Goal: Obtain resource: Obtain resource

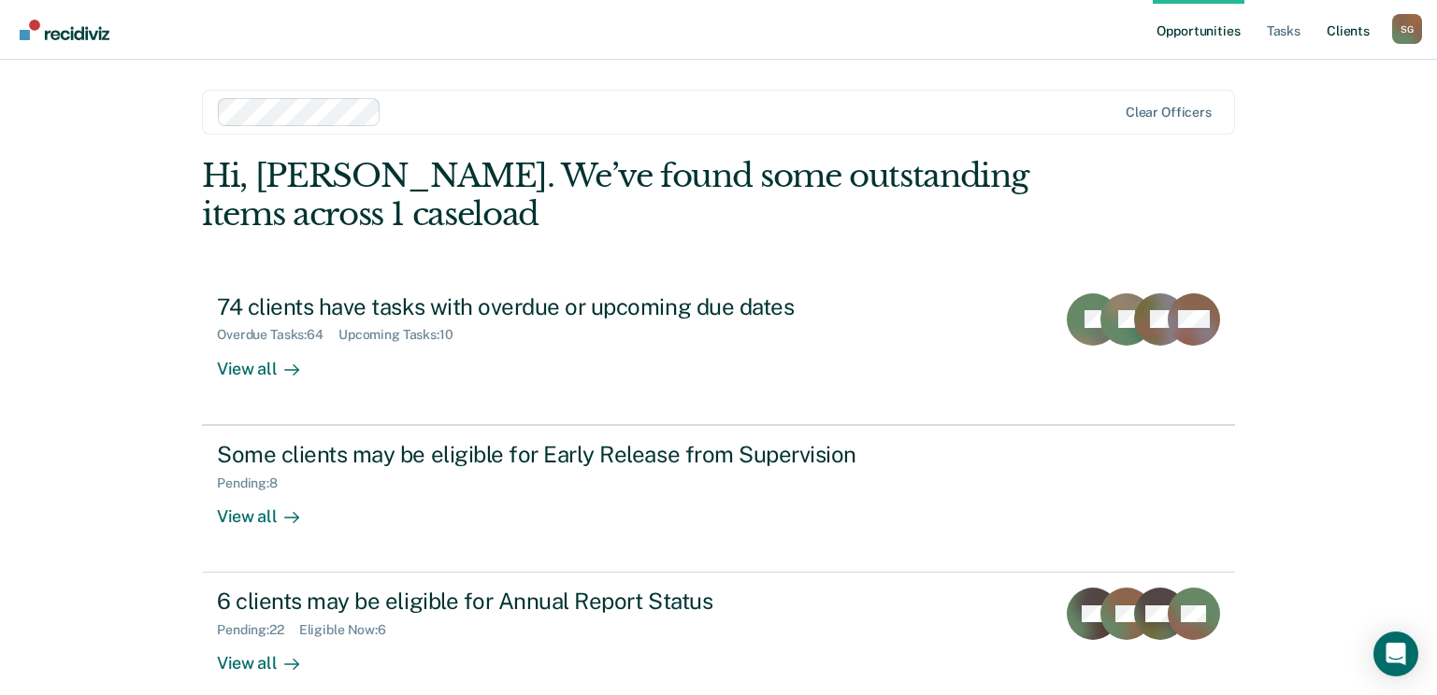
click at [1354, 30] on link "Client s" at bounding box center [1348, 30] width 50 height 60
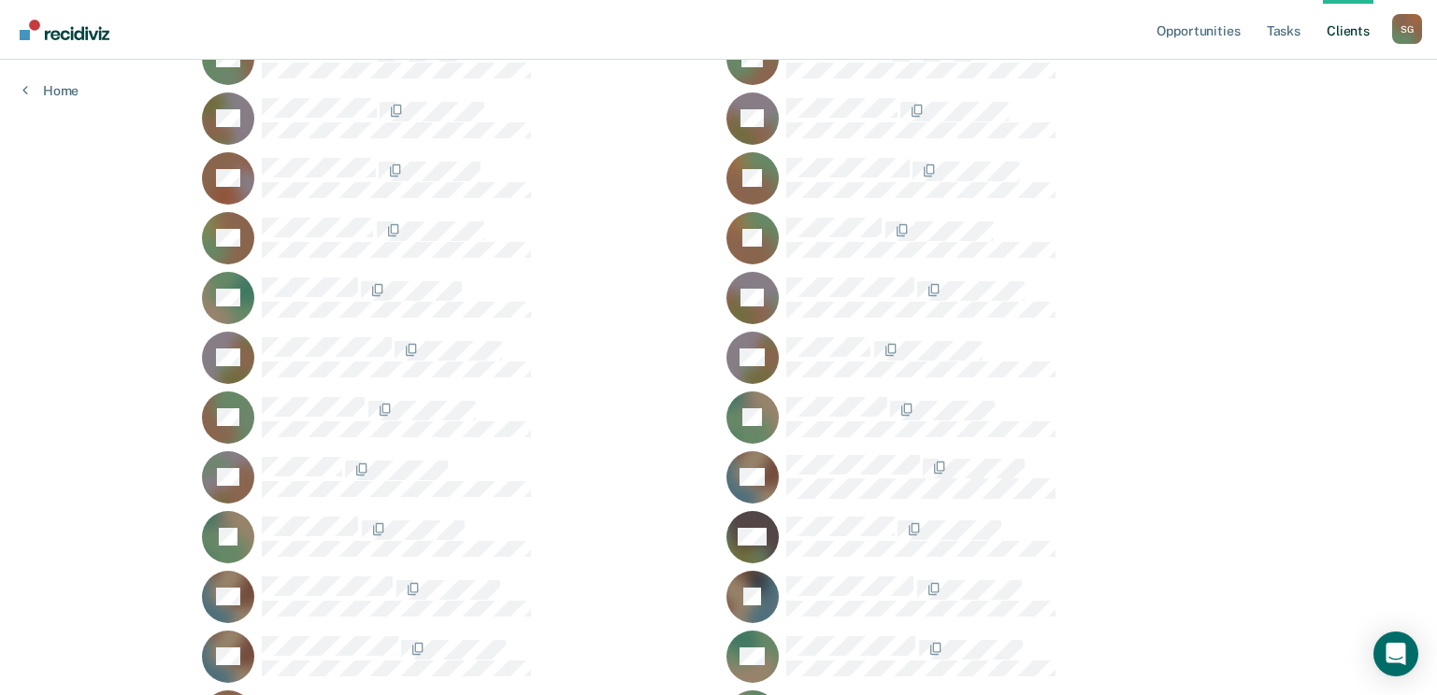
scroll to position [654, 0]
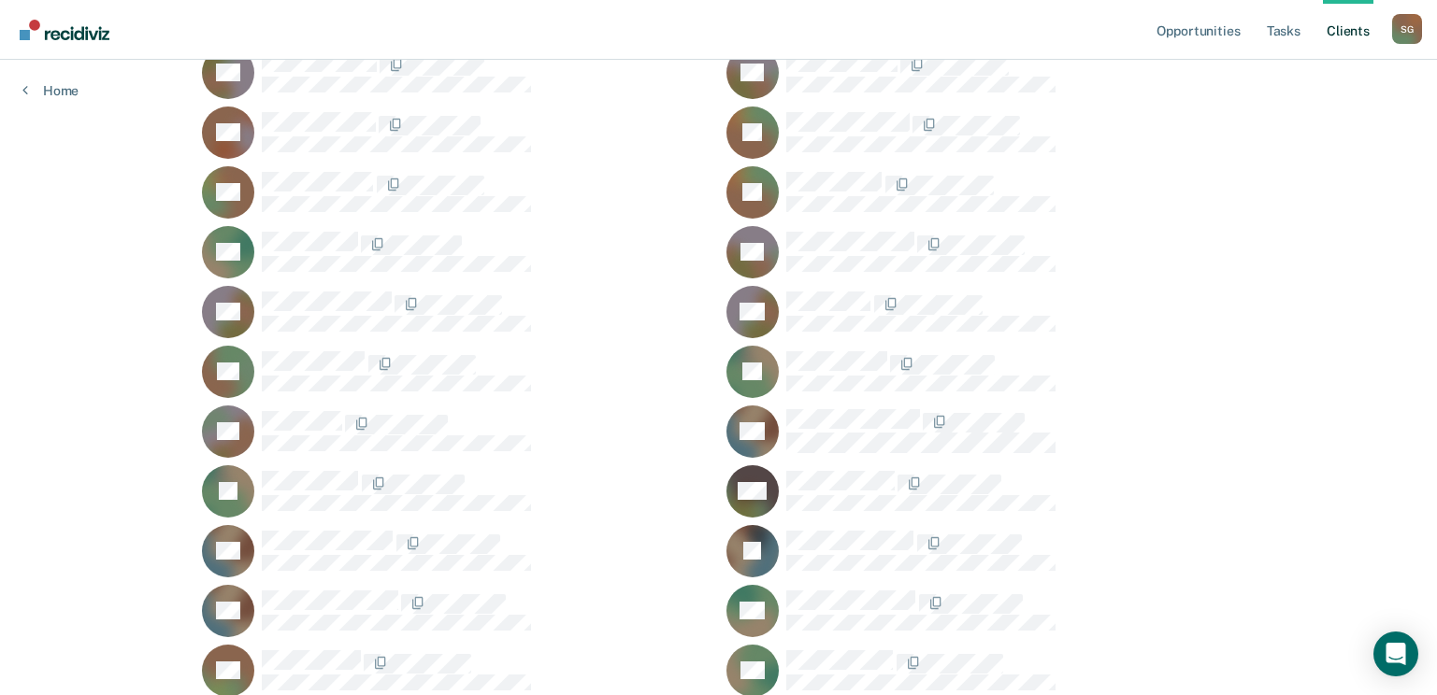
click at [306, 290] on div "DD" at bounding box center [456, 312] width 509 height 52
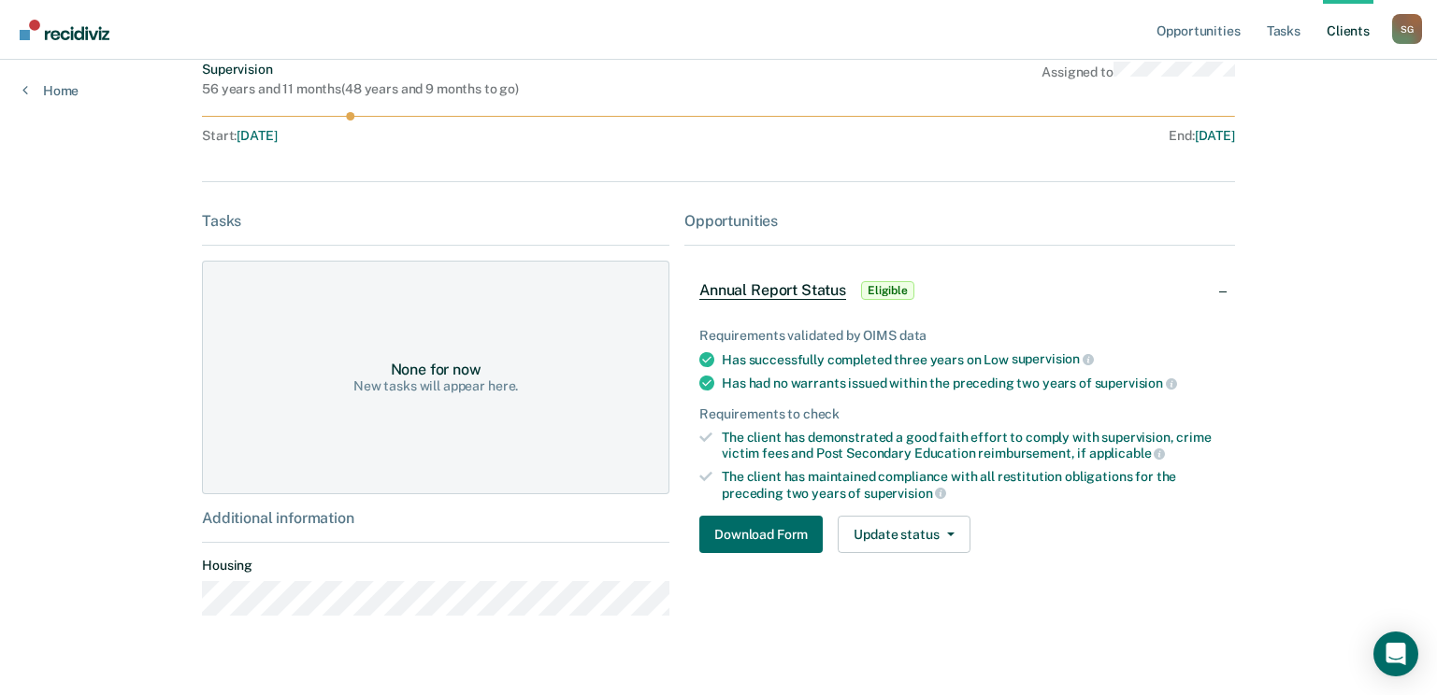
scroll to position [186, 0]
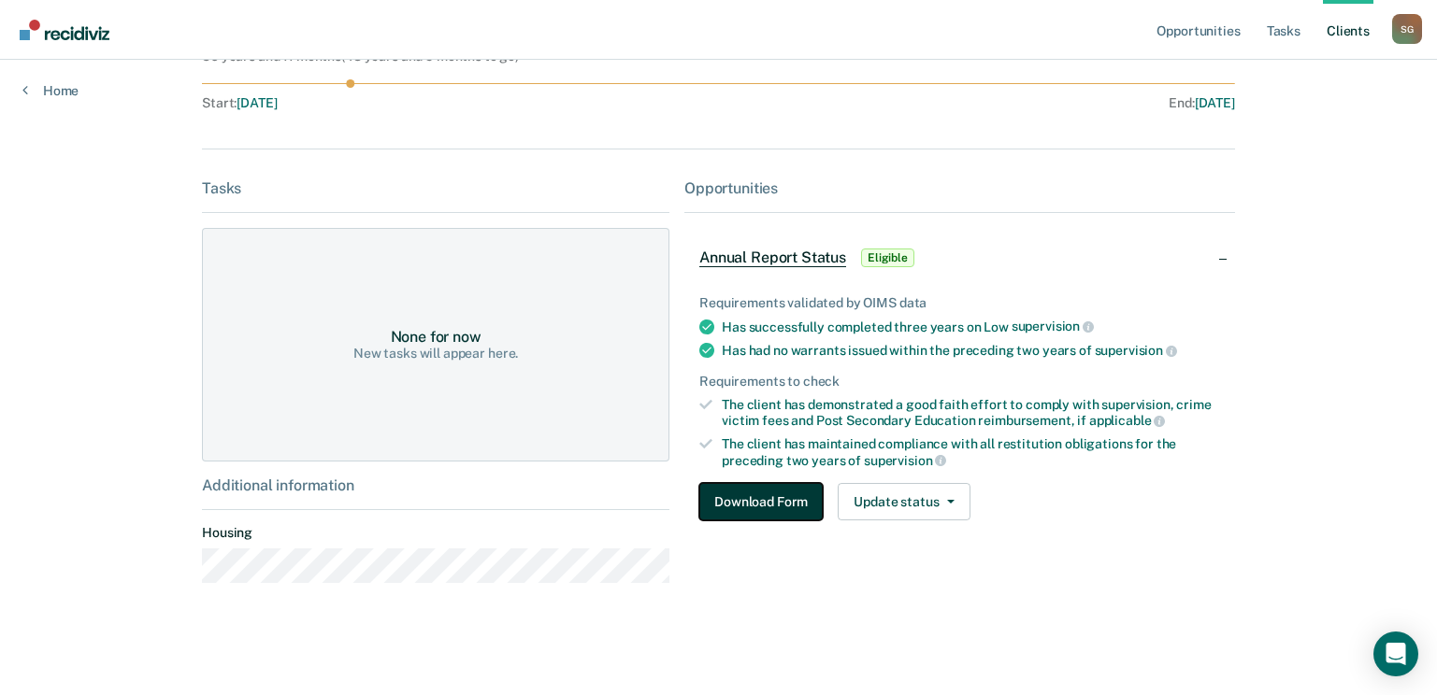
click at [753, 501] on button "Download Form" at bounding box center [760, 501] width 123 height 37
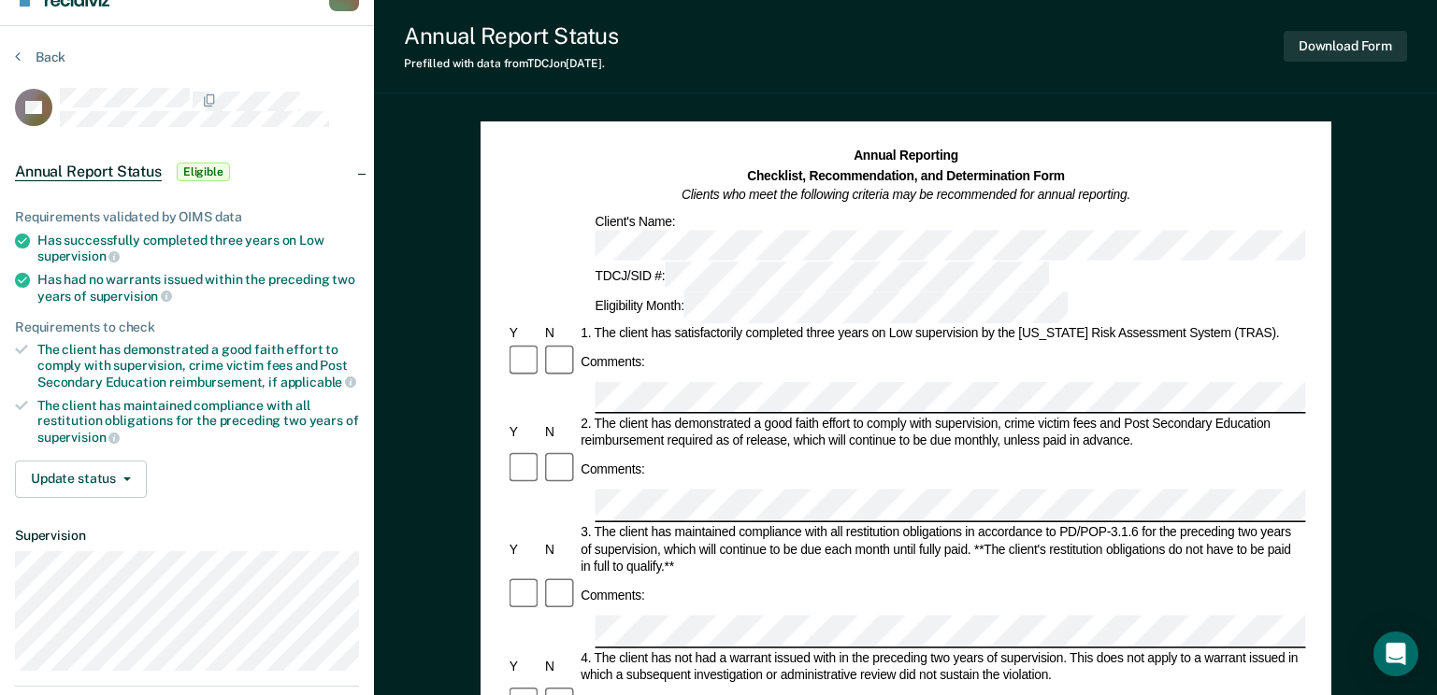
scroll to position [93, 0]
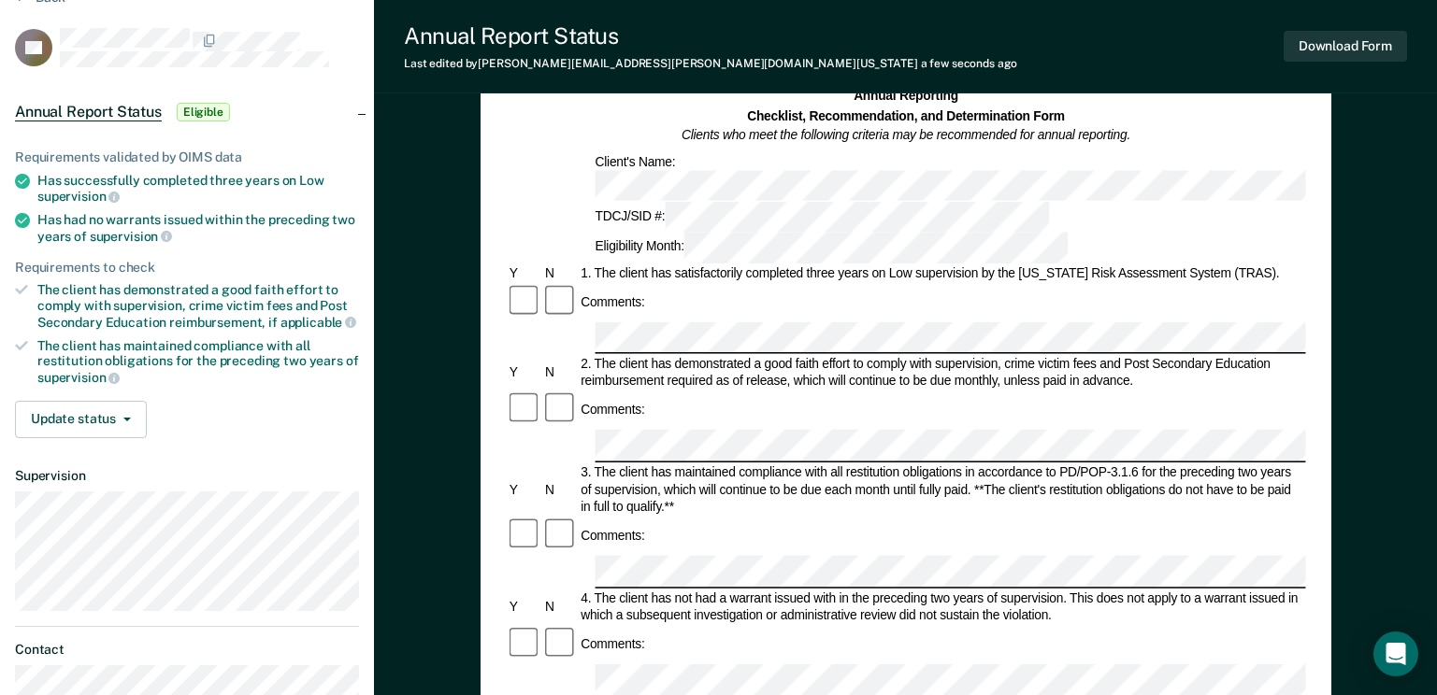
click at [1354, 150] on div "Annual Reporting Checklist, Recommendation, and Determination Form Clients who …" at bounding box center [905, 669] width 1063 height 1294
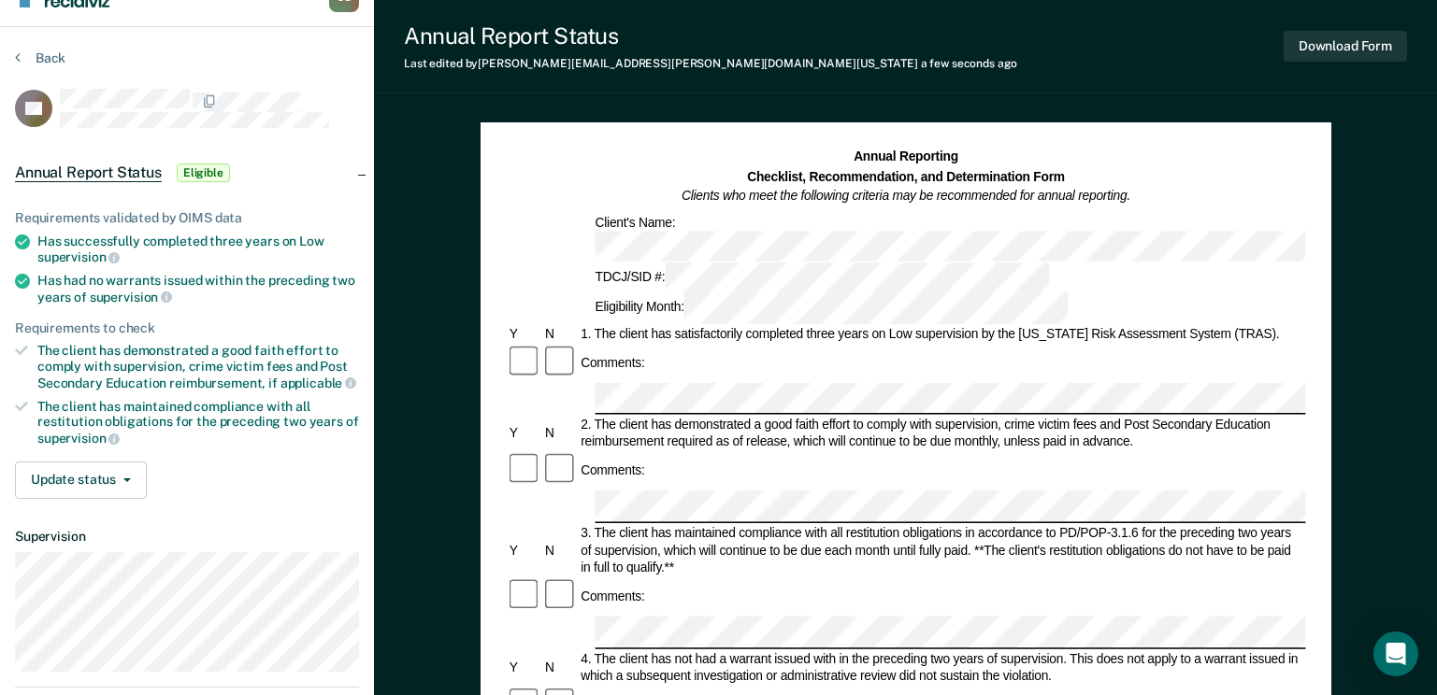
scroll to position [0, 0]
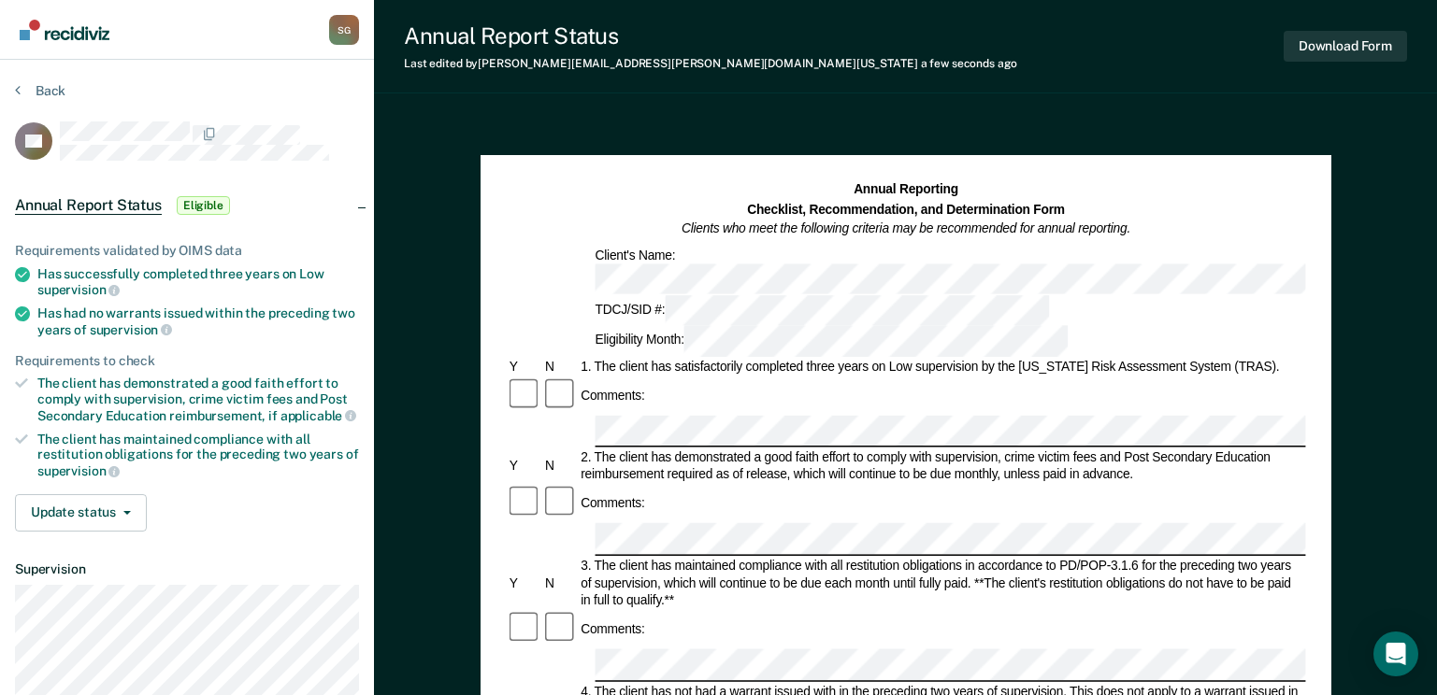
click at [1347, 27] on div "Download Form" at bounding box center [1344, 46] width 123 height 48
click at [1354, 41] on button "Download Form" at bounding box center [1344, 46] width 123 height 31
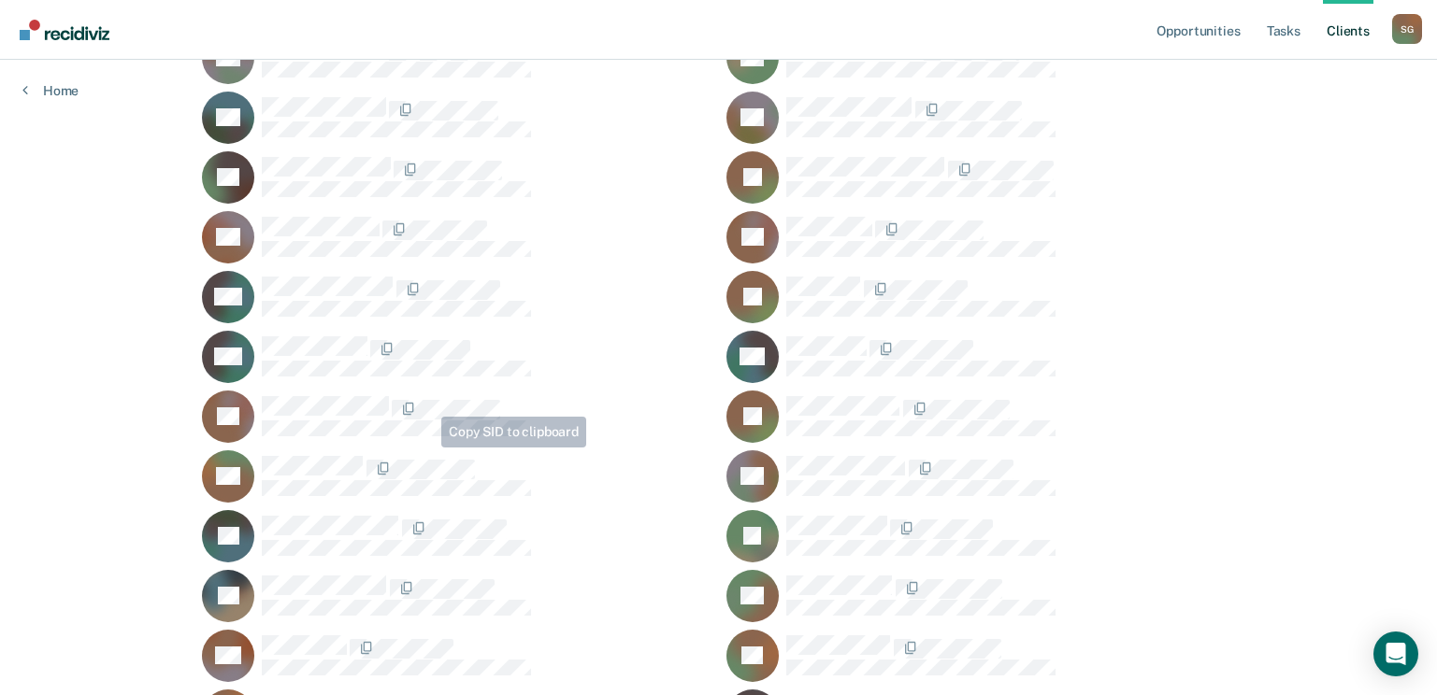
scroll to position [5048, 0]
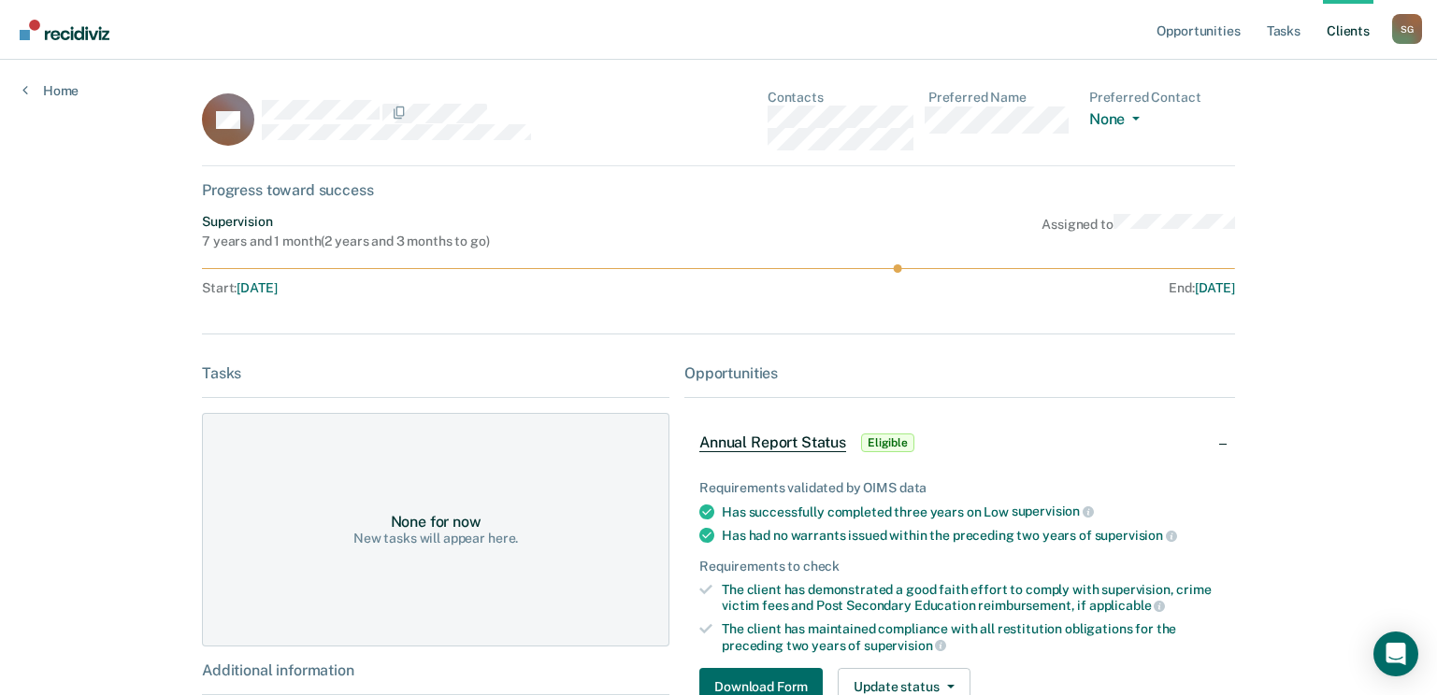
scroll to position [186, 0]
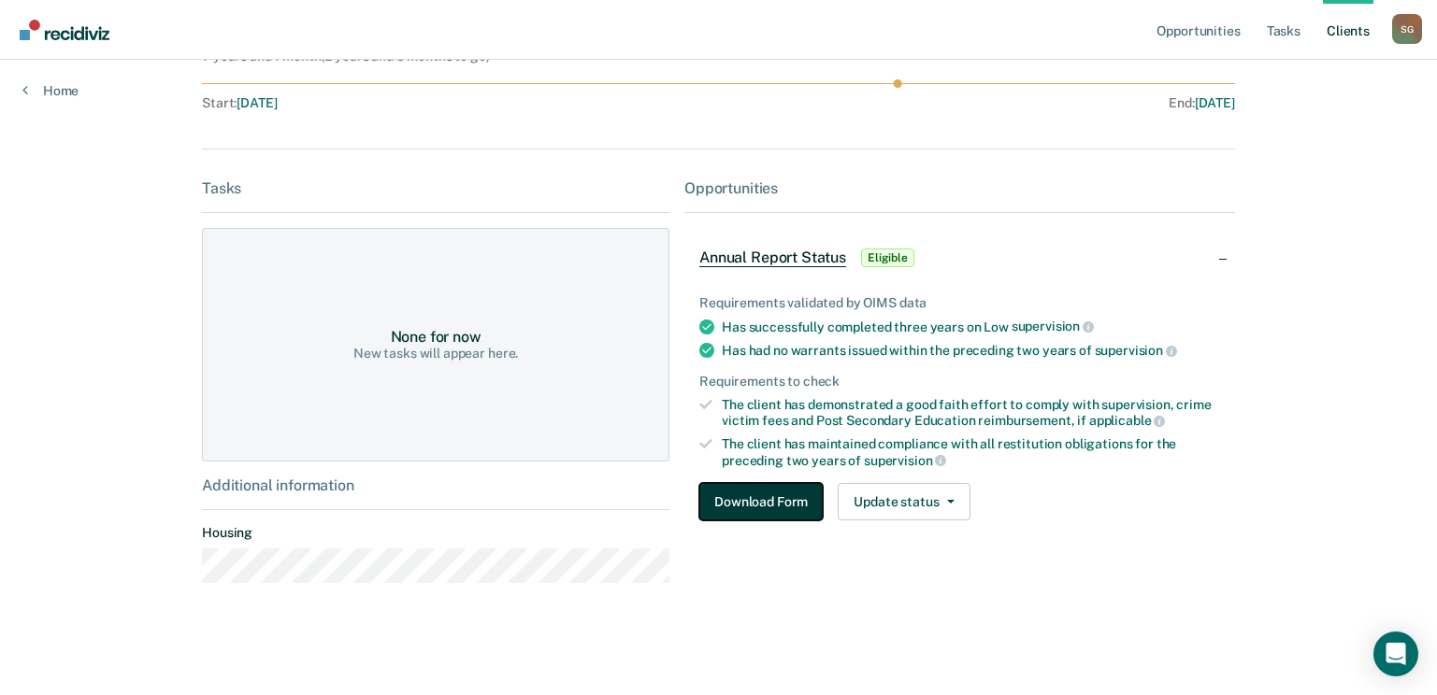
click at [757, 493] on button "Download Form" at bounding box center [760, 501] width 123 height 37
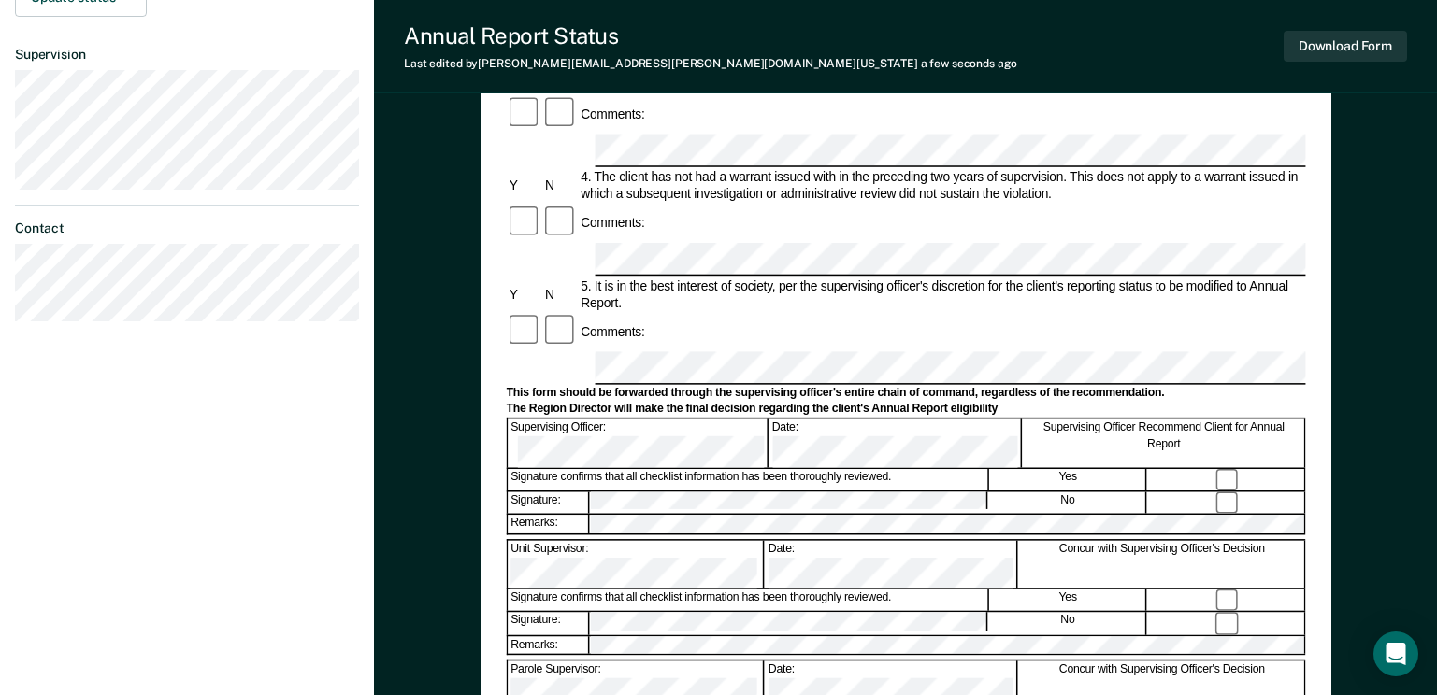
scroll to position [654, 0]
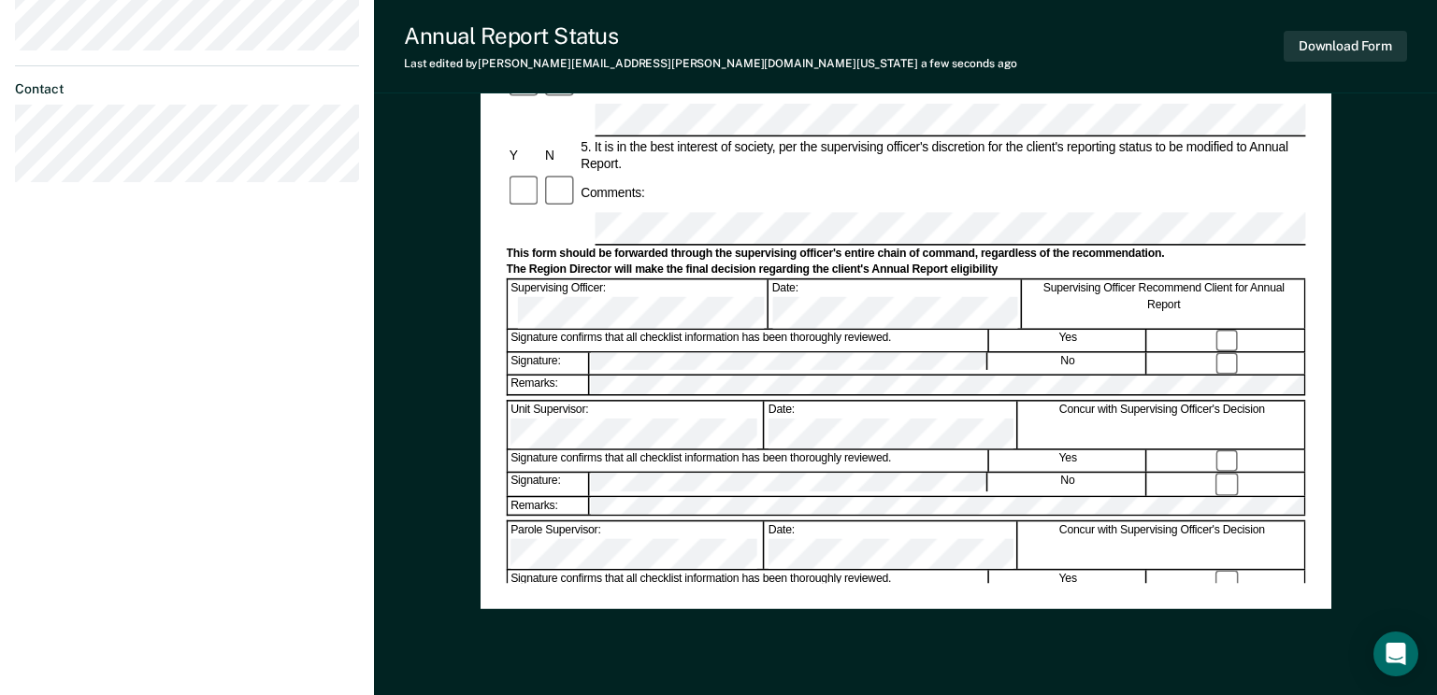
click at [858, 560] on div "Annual Reporting Checklist, Recommendation, and Determination Form Clients who …" at bounding box center [905, 55] width 799 height 1057
click at [1343, 47] on button "Download Form" at bounding box center [1344, 46] width 123 height 31
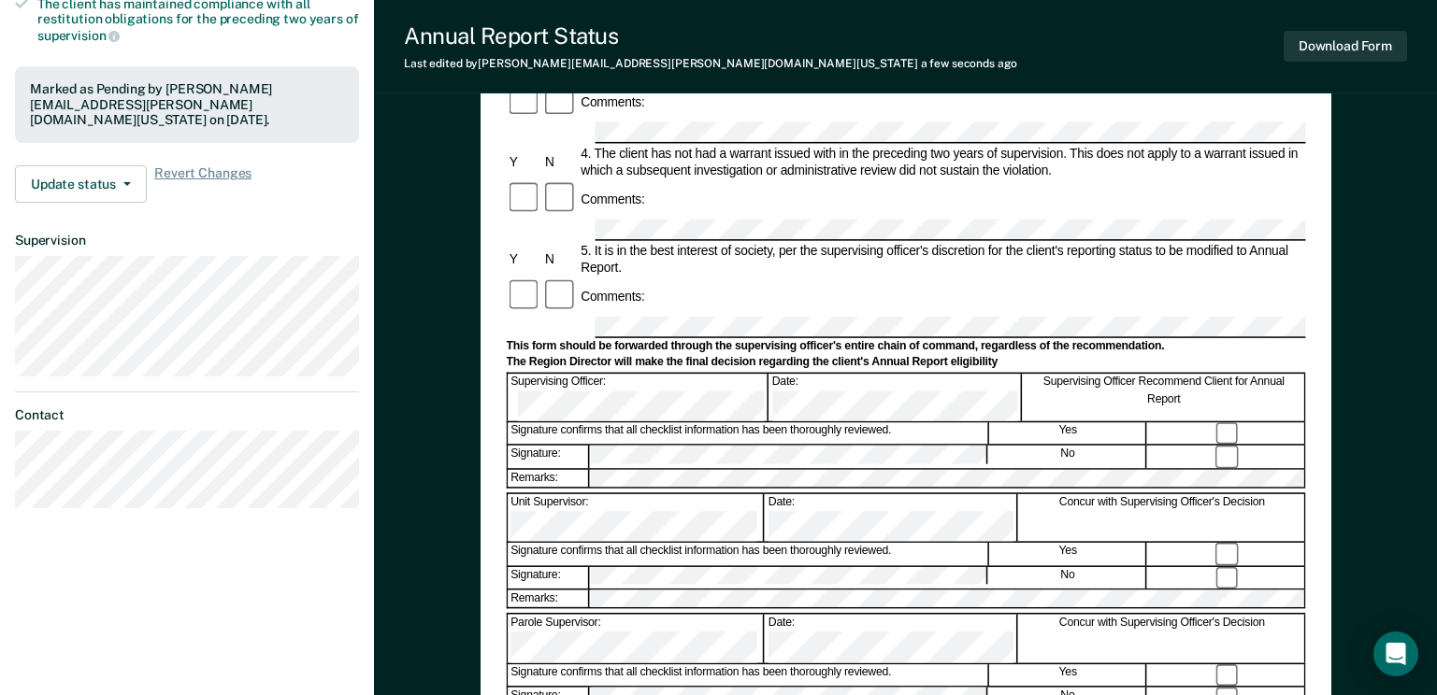
scroll to position [561, 0]
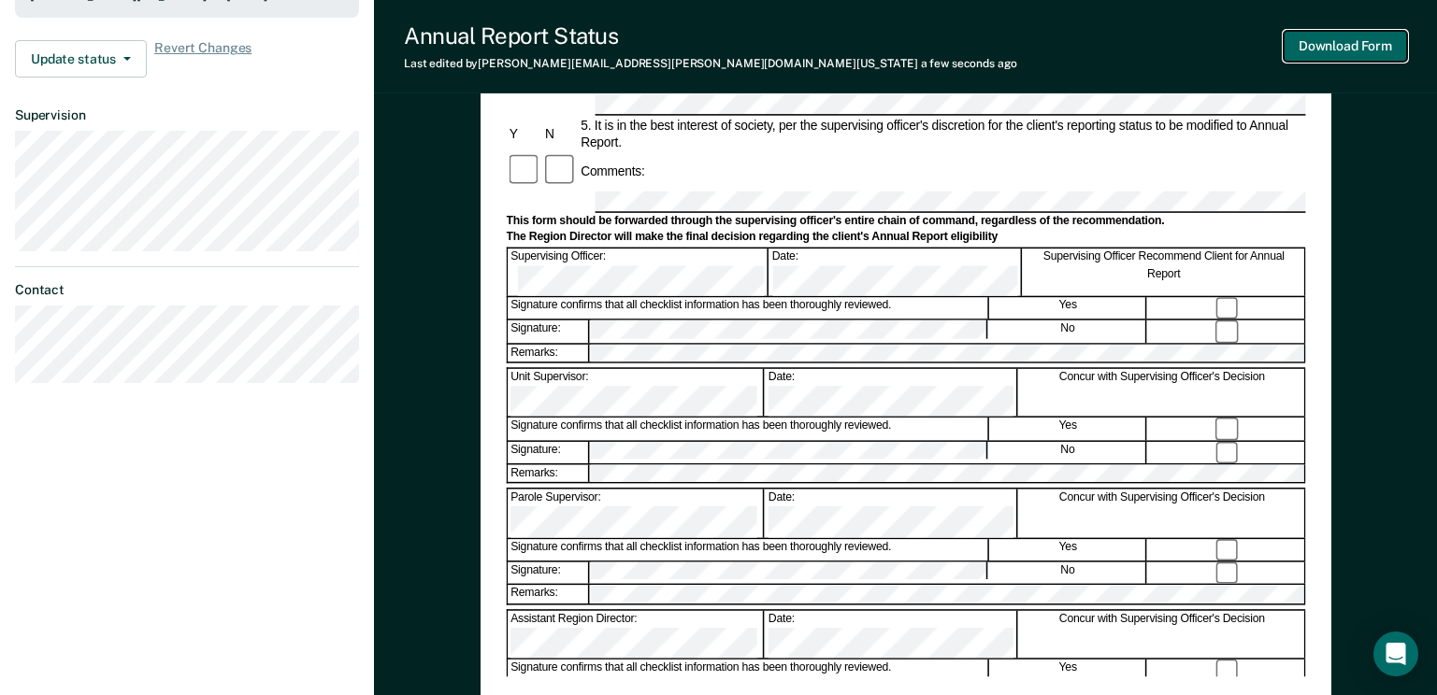
click at [1348, 47] on button "Download Form" at bounding box center [1344, 46] width 123 height 31
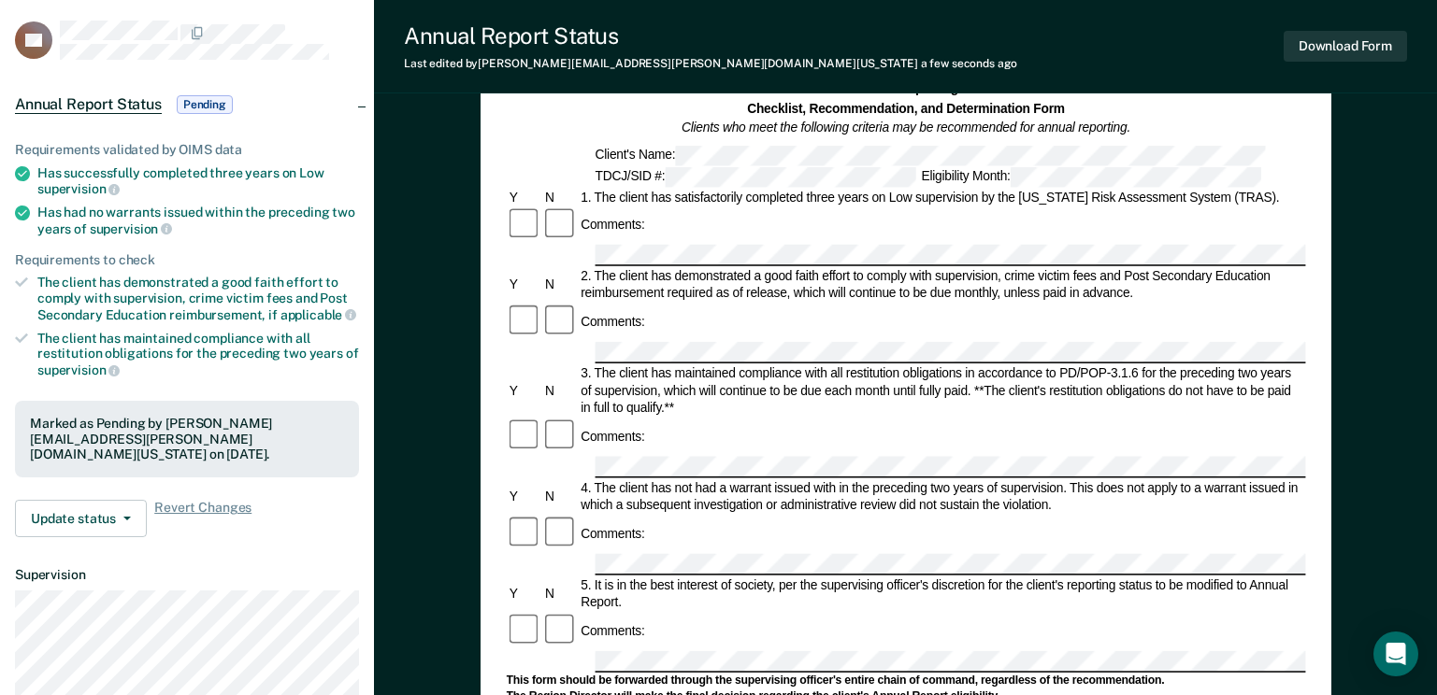
scroll to position [0, 0]
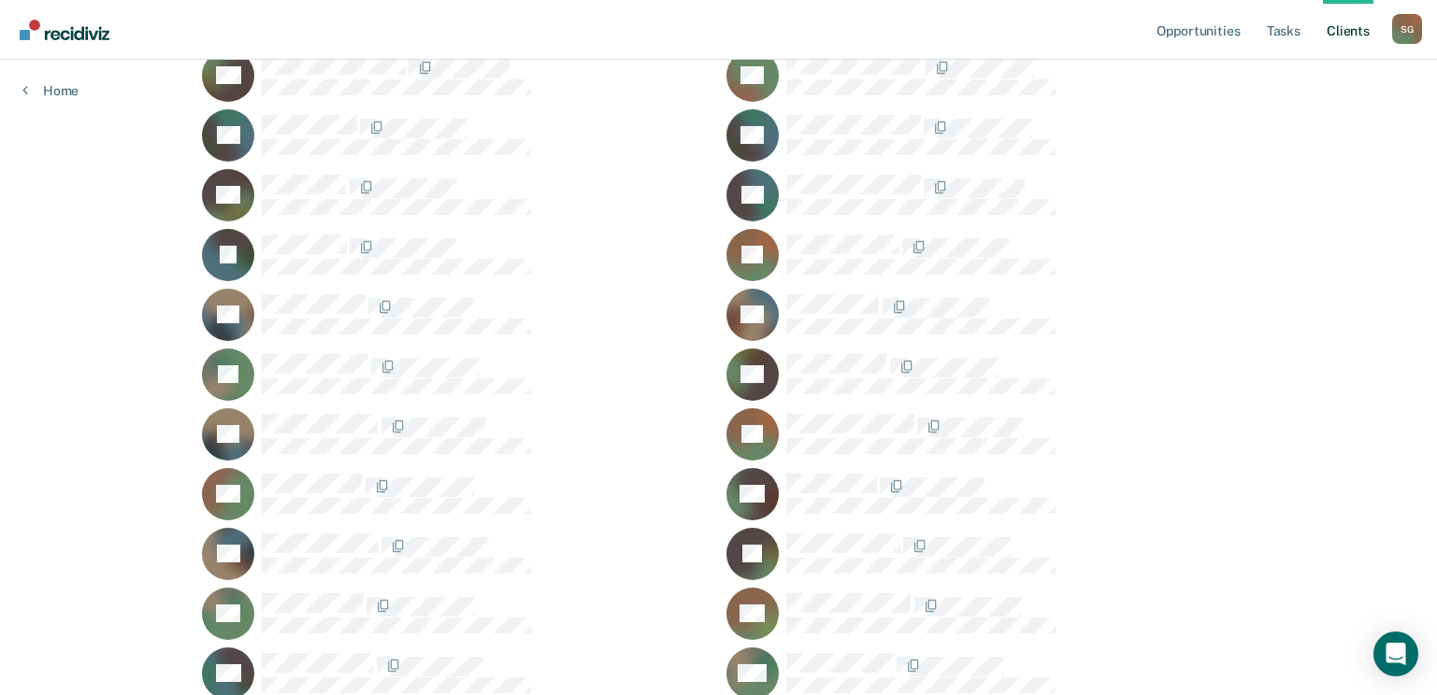
scroll to position [1309, 0]
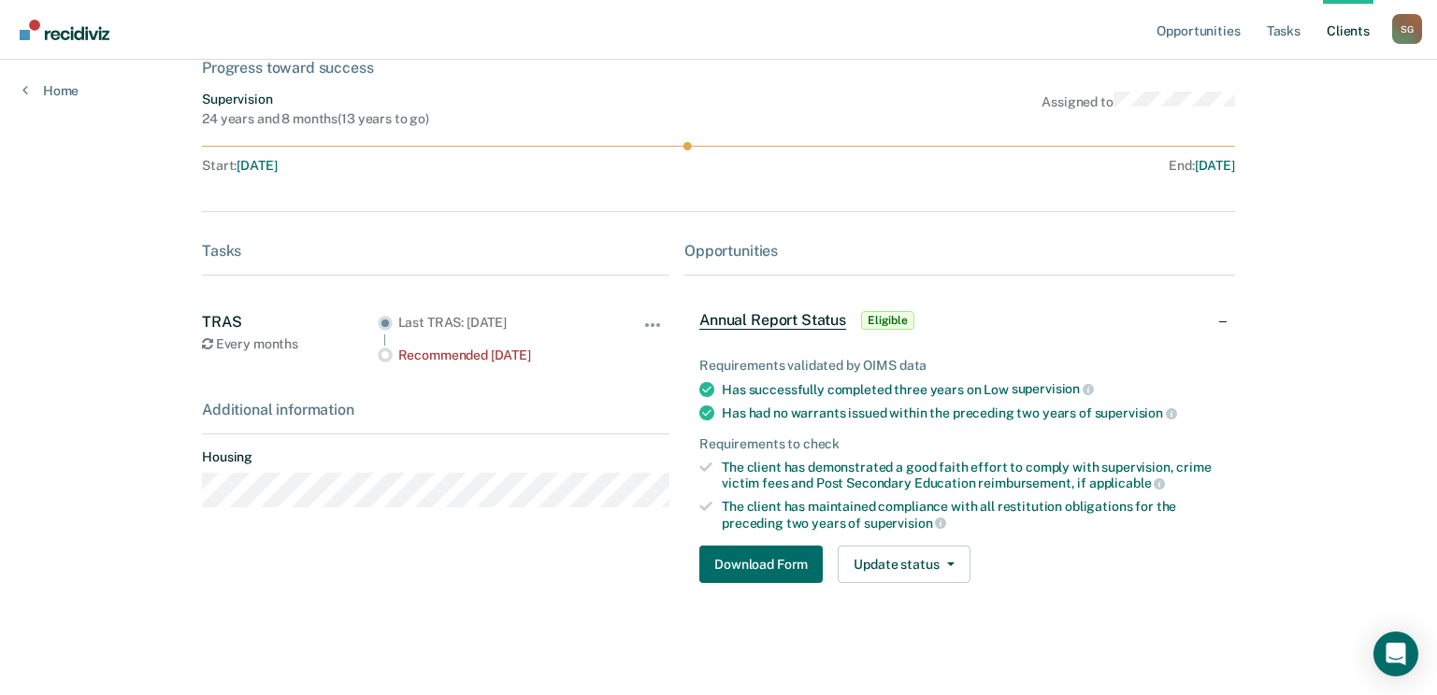
scroll to position [123, 0]
click at [772, 563] on button "Download Form" at bounding box center [760, 564] width 123 height 37
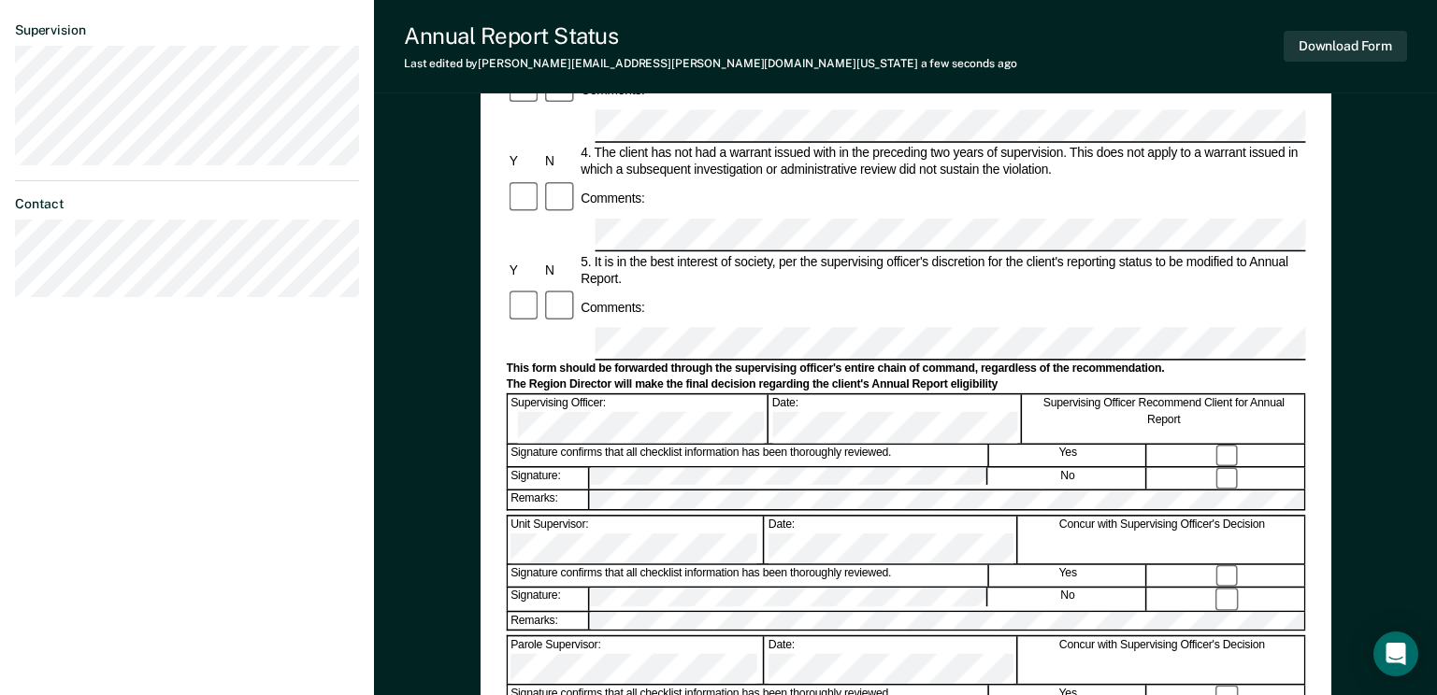
scroll to position [561, 0]
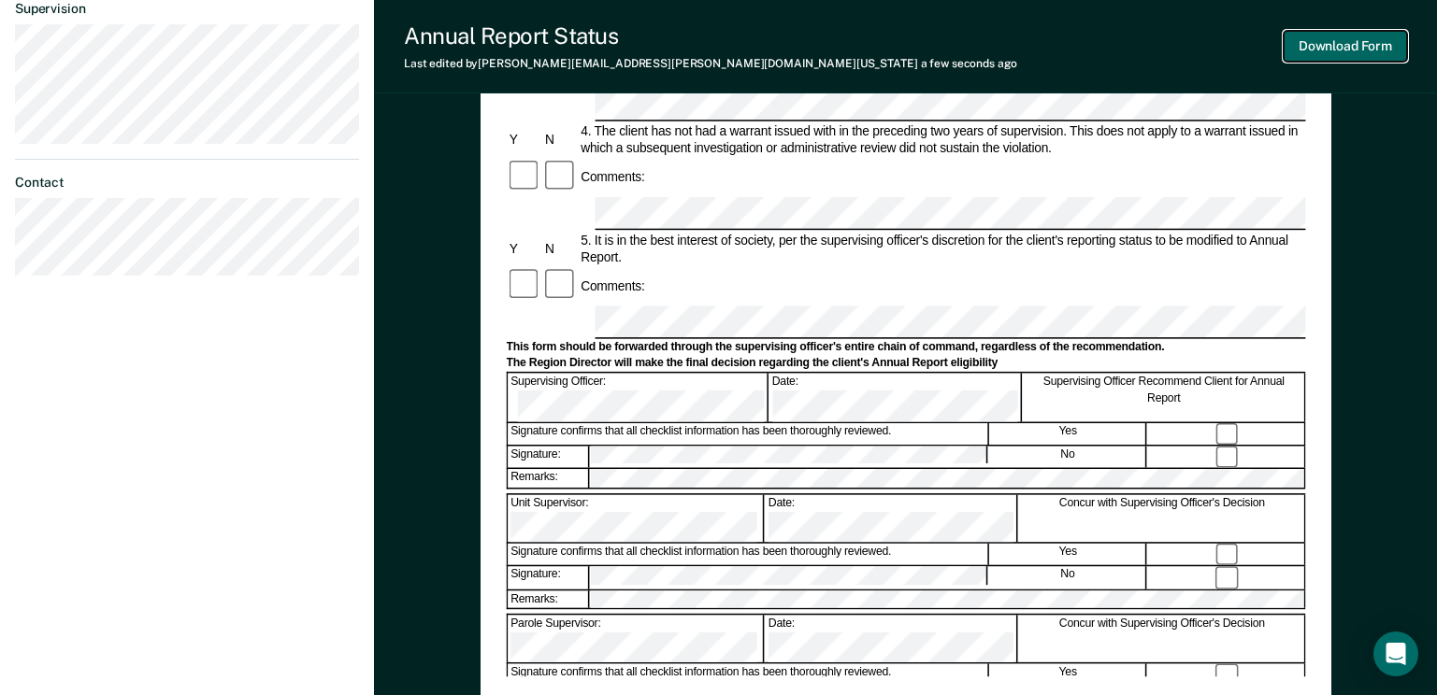
click at [1367, 41] on button "Download Form" at bounding box center [1344, 46] width 123 height 31
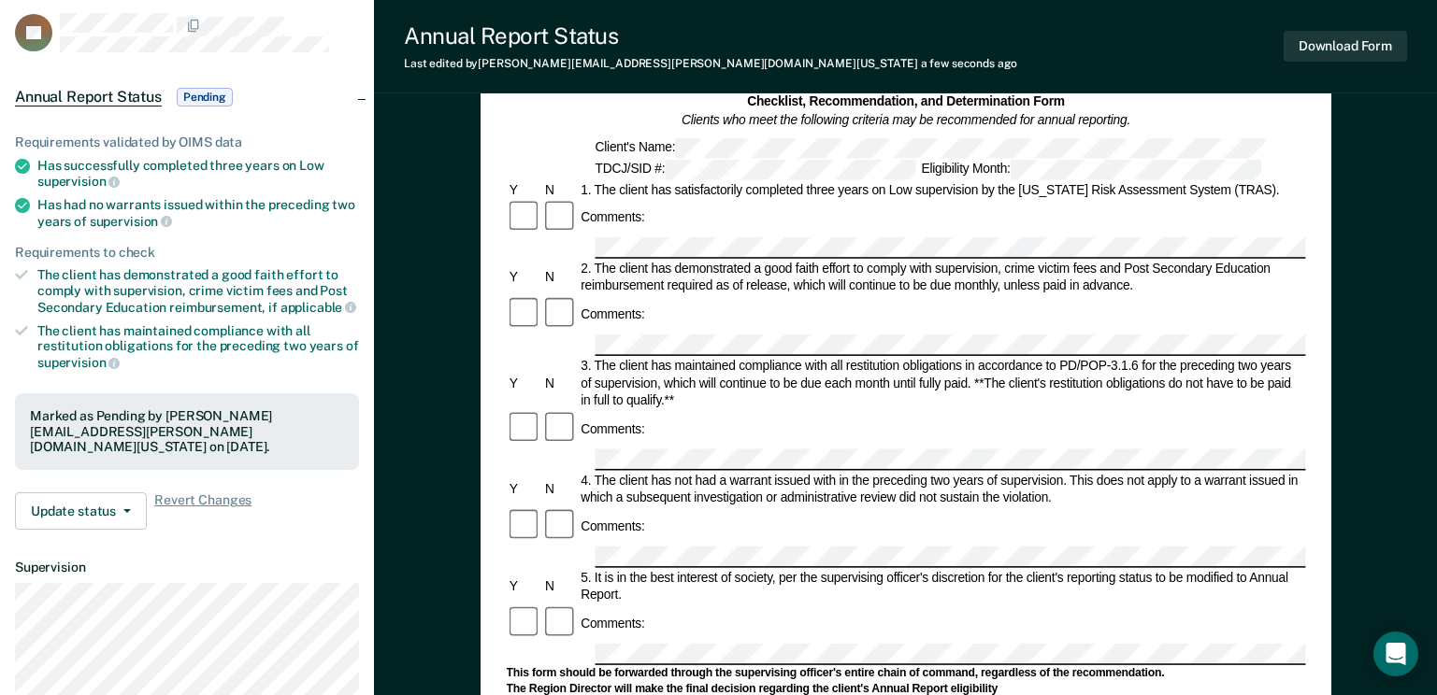
scroll to position [0, 0]
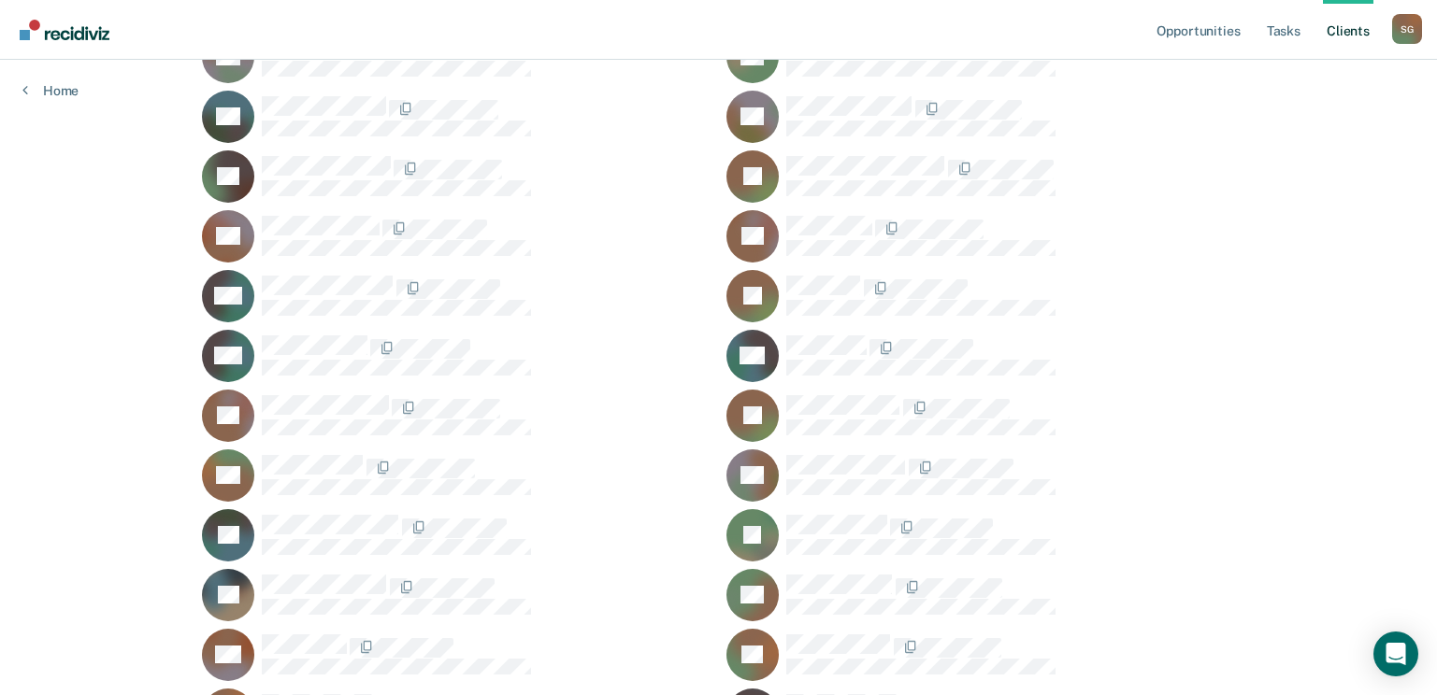
scroll to position [5048, 0]
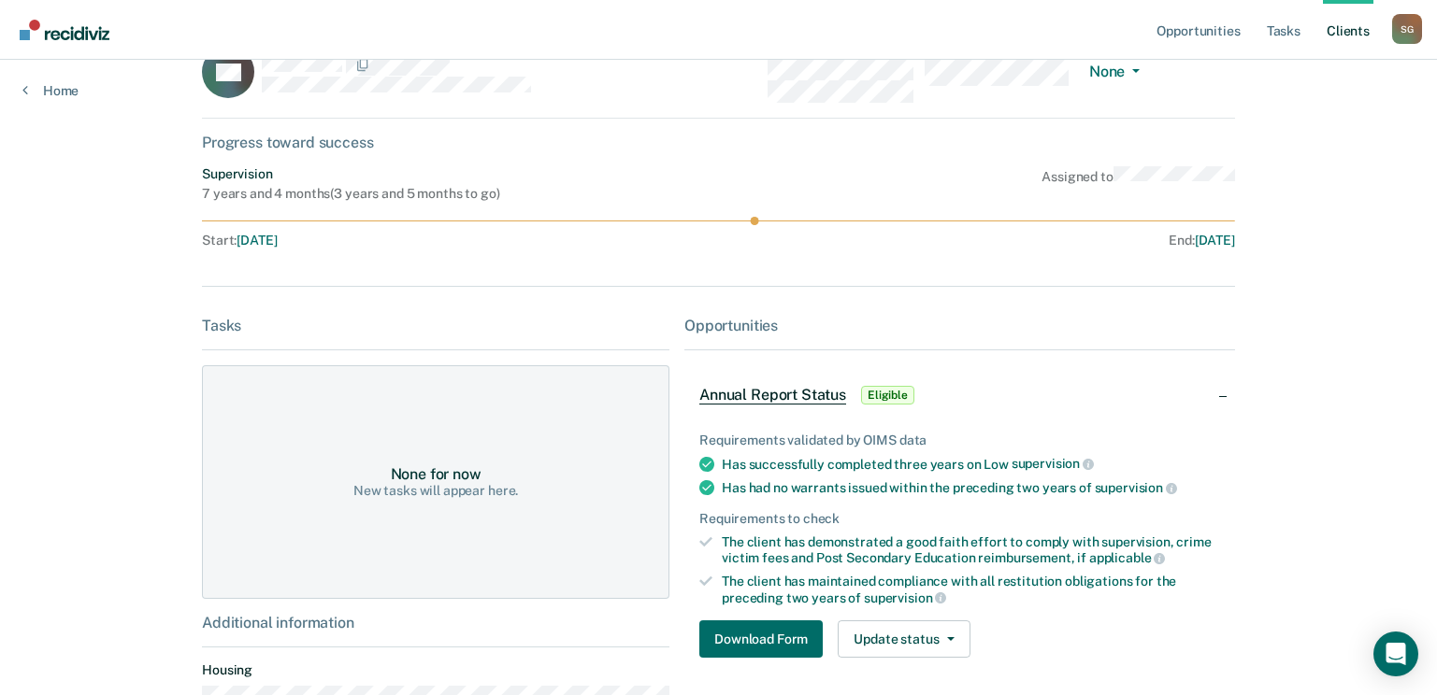
scroll to position [93, 0]
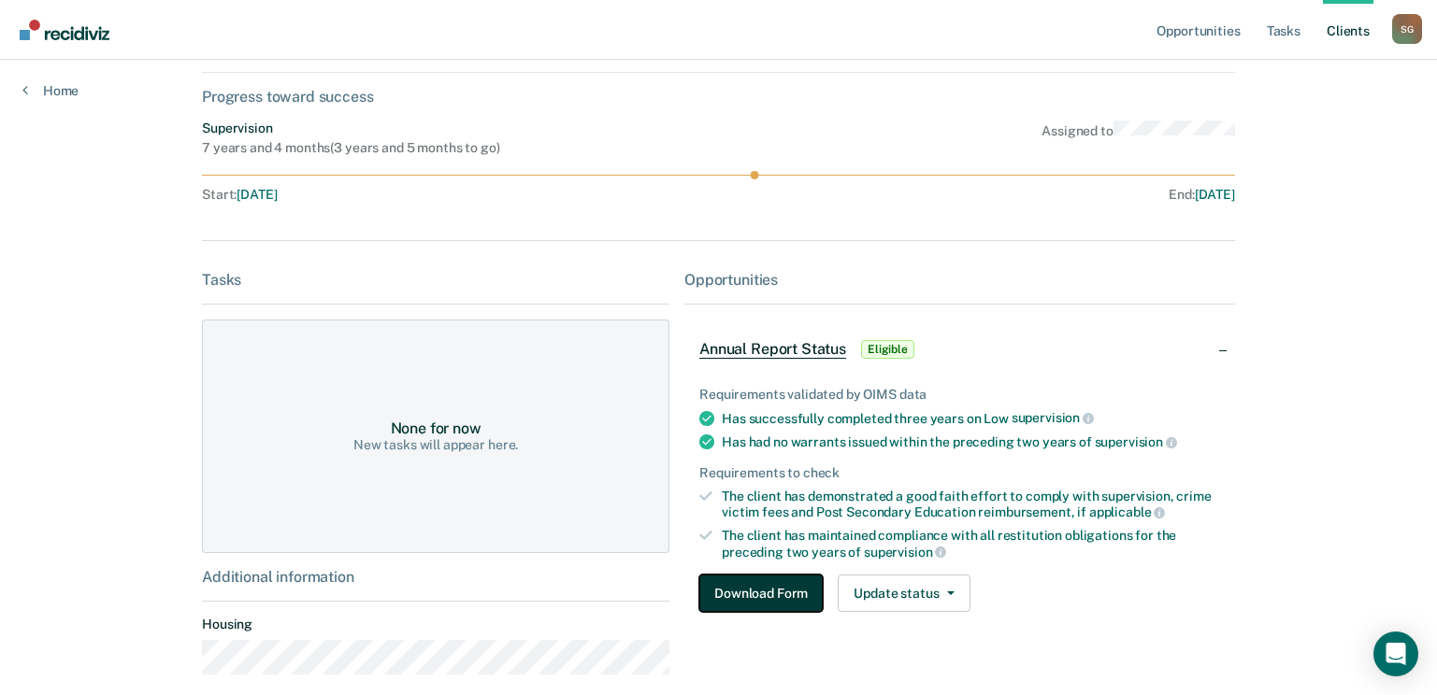
click at [719, 599] on button "Download Form" at bounding box center [760, 593] width 123 height 37
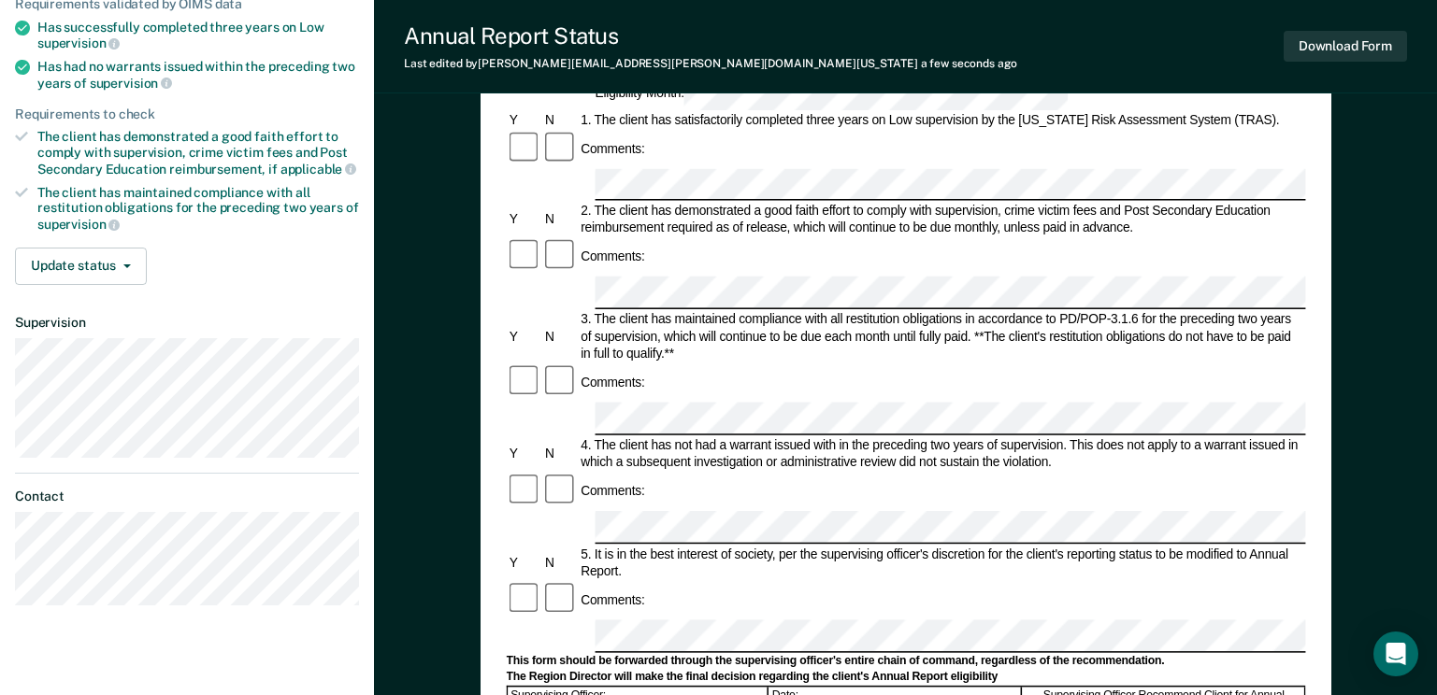
scroll to position [280, 0]
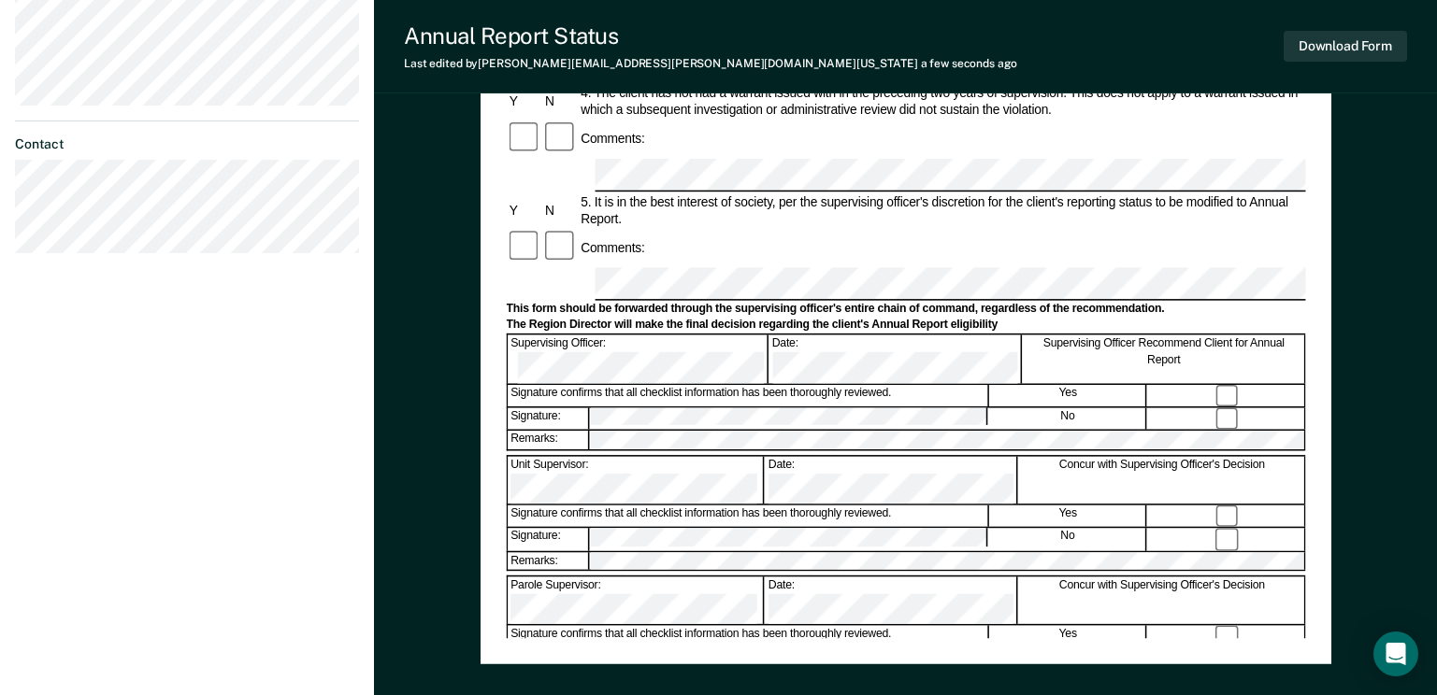
scroll to position [714, 0]
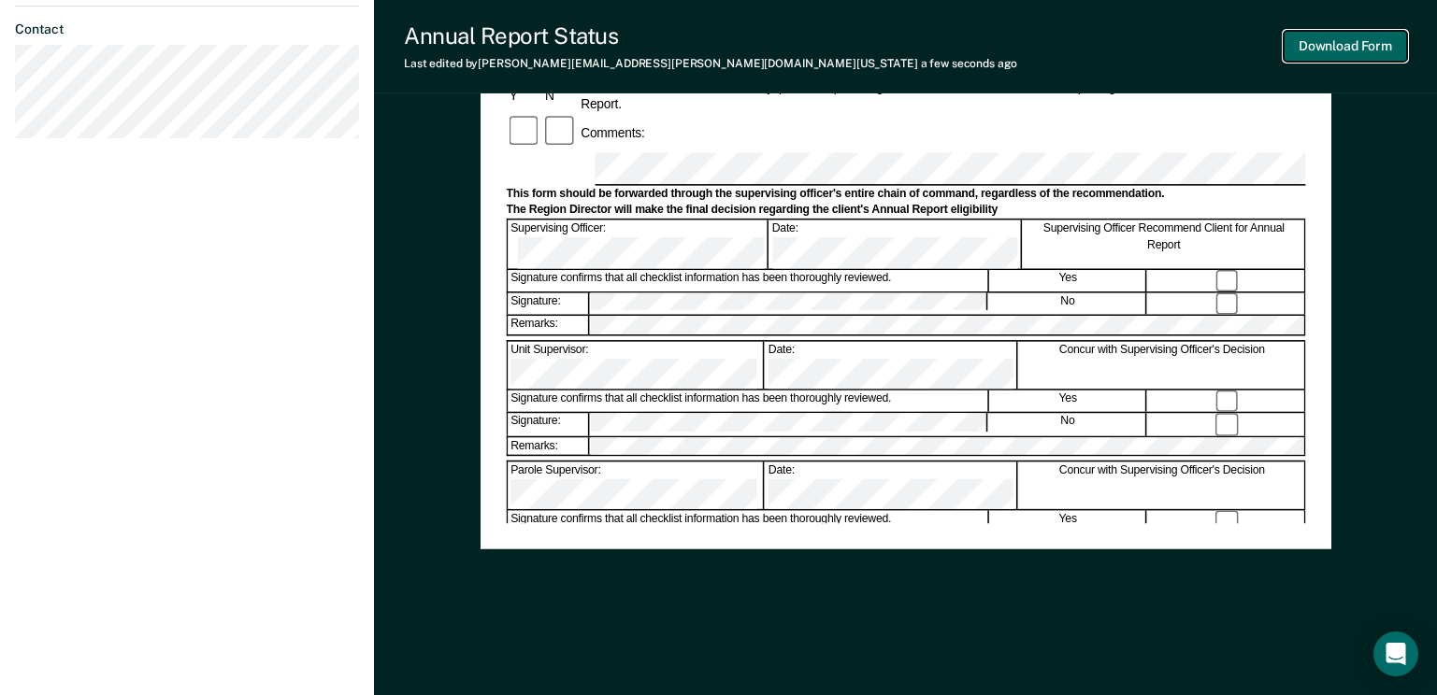
click at [1344, 38] on button "Download Form" at bounding box center [1344, 46] width 123 height 31
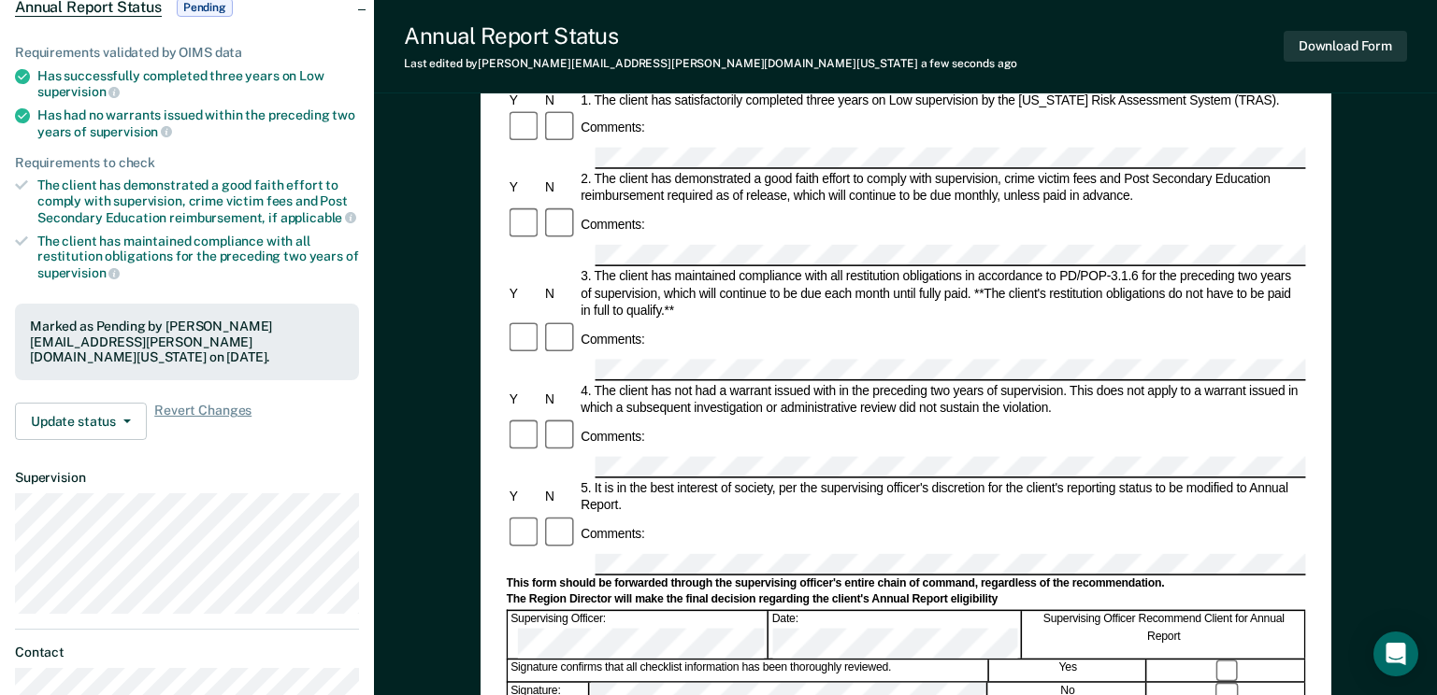
scroll to position [0, 0]
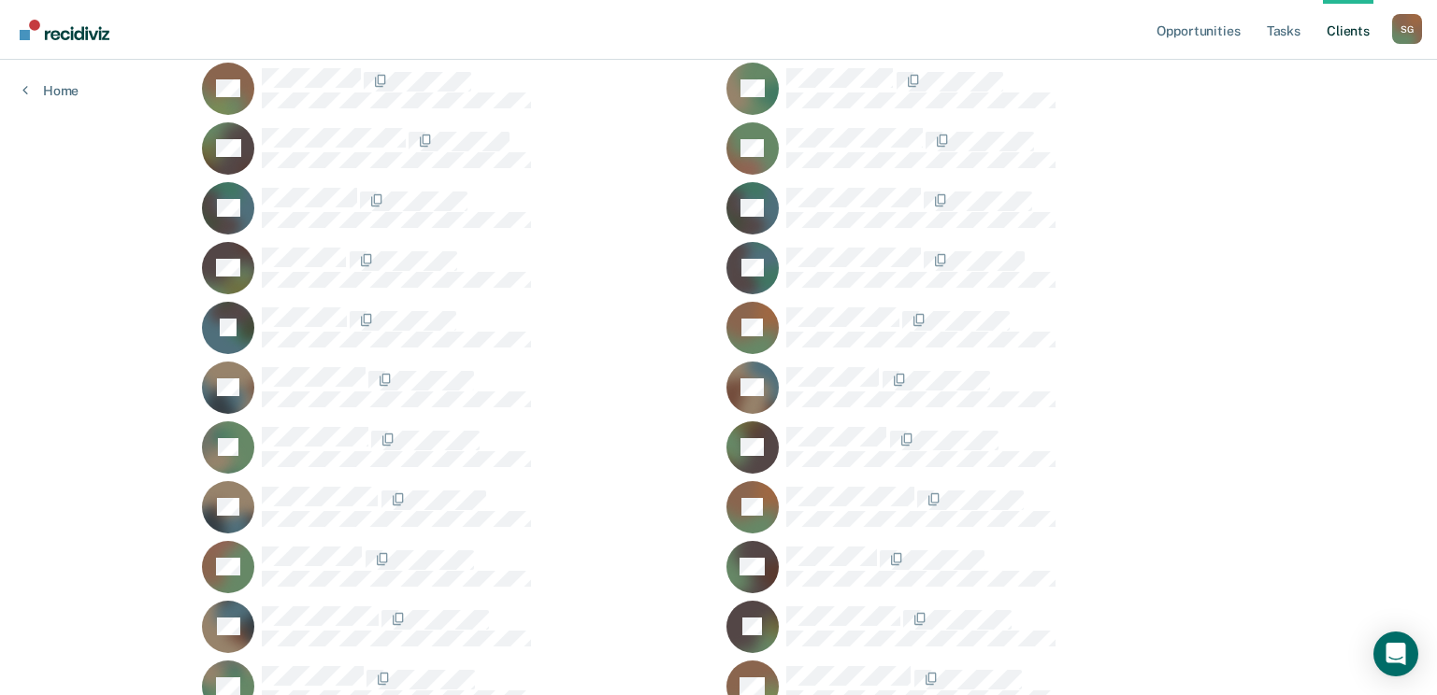
scroll to position [1215, 0]
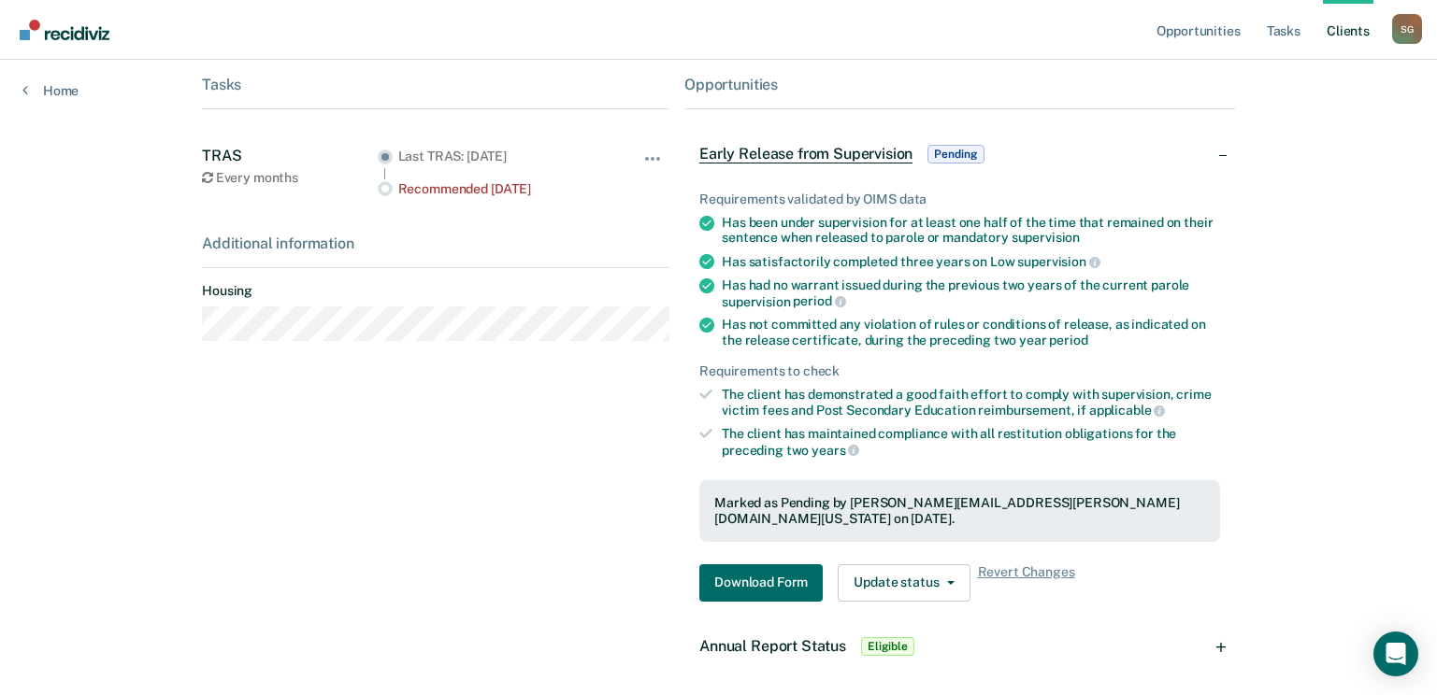
scroll to position [351, 0]
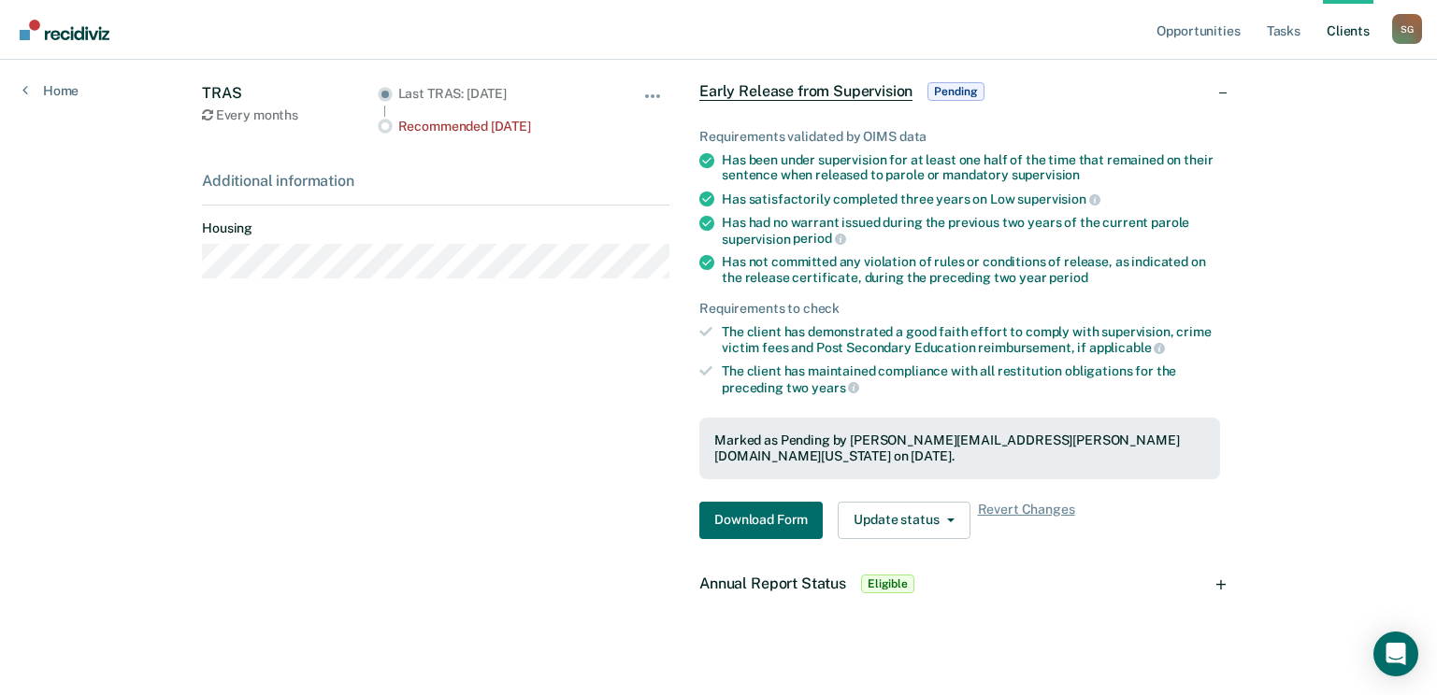
click at [883, 575] on span "Eligible" at bounding box center [887, 584] width 53 height 19
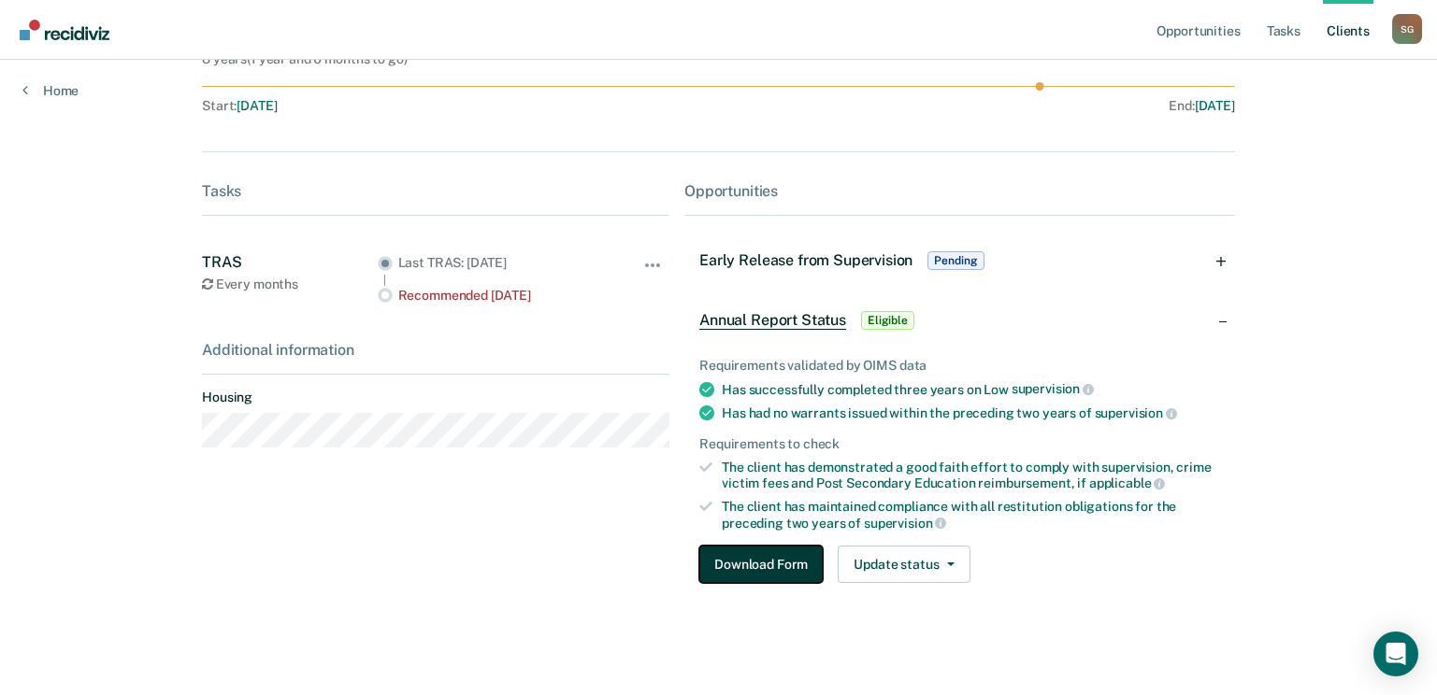
click at [749, 564] on button "Download Form" at bounding box center [760, 564] width 123 height 37
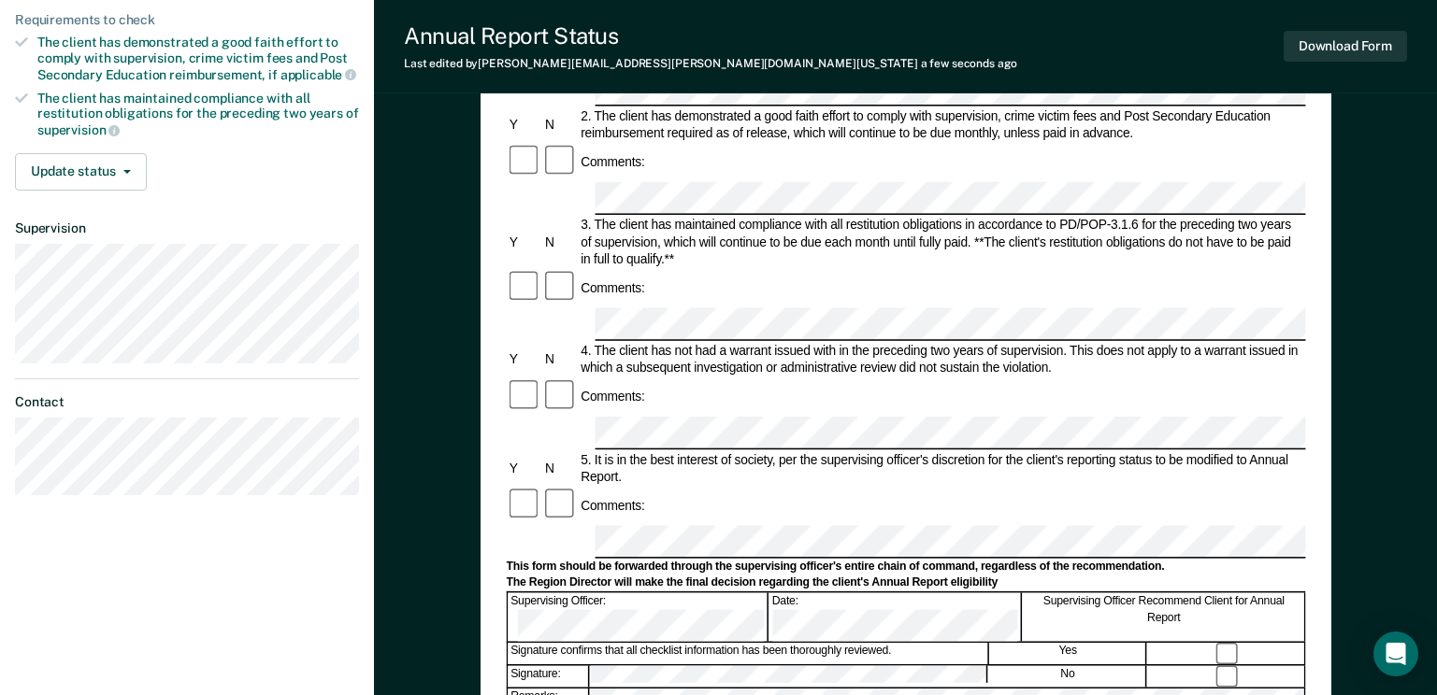
scroll to position [374, 0]
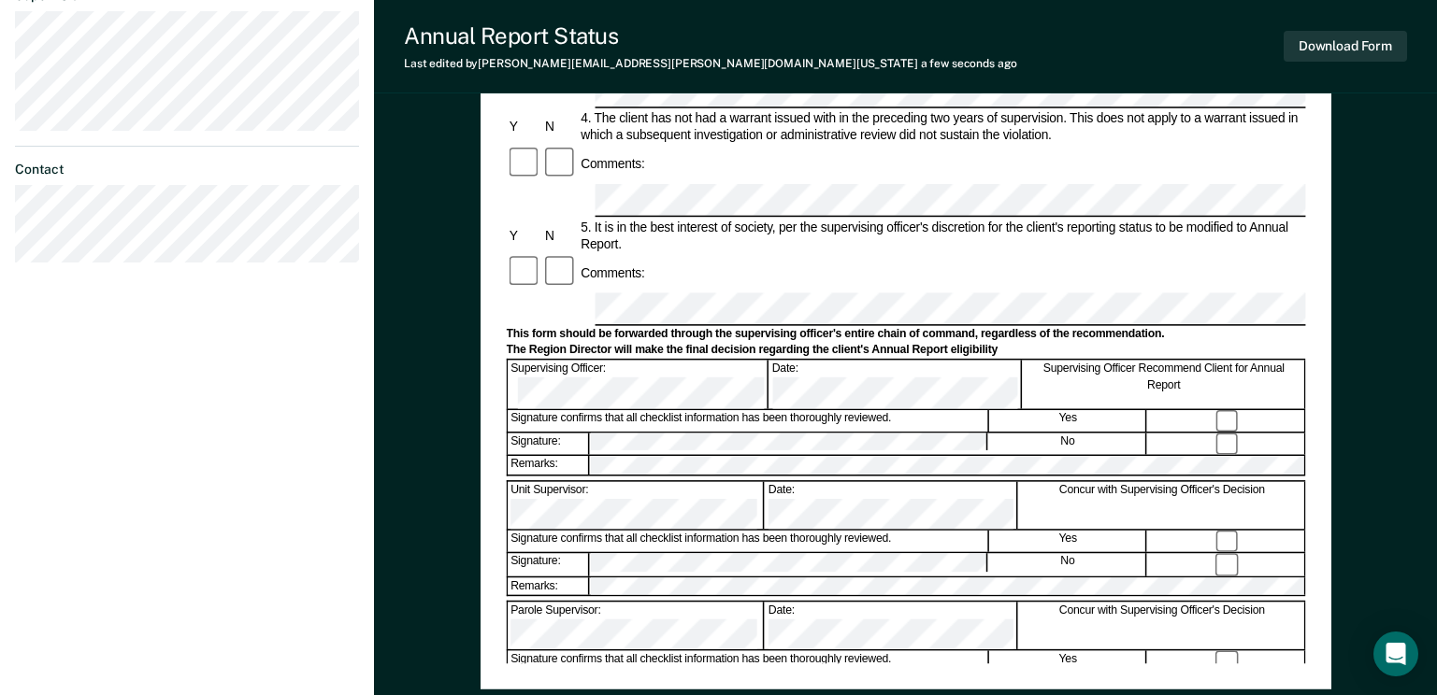
scroll to position [0, 0]
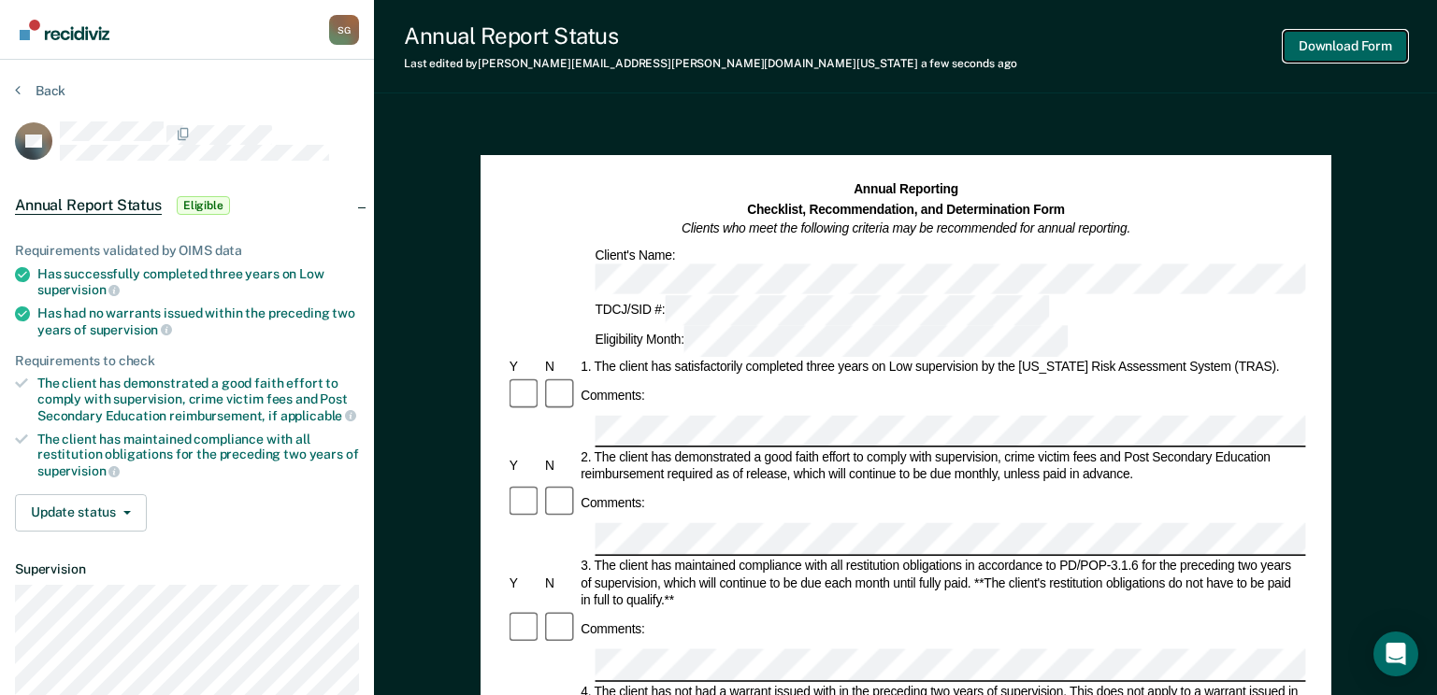
click at [1332, 36] on button "Download Form" at bounding box center [1344, 46] width 123 height 31
